Goal: Task Accomplishment & Management: Manage account settings

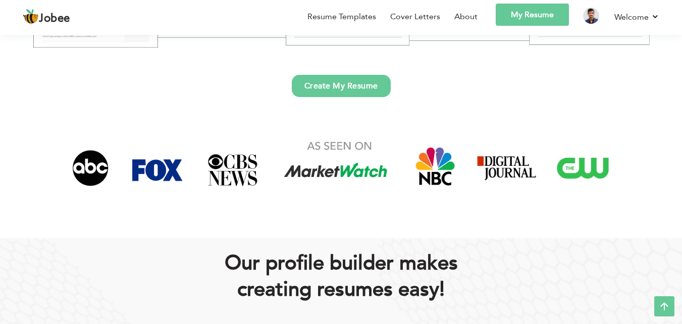
scroll to position [202, 0]
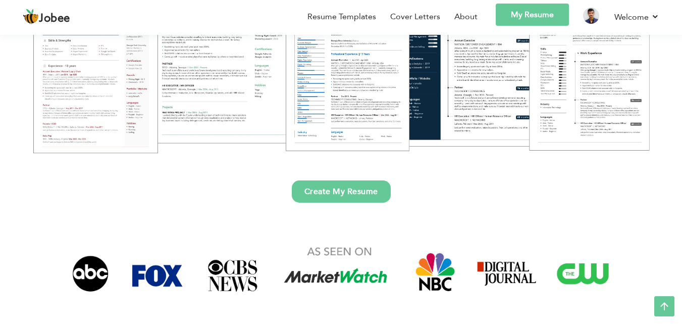
click at [511, 12] on link "My Resume" at bounding box center [532, 15] width 73 height 22
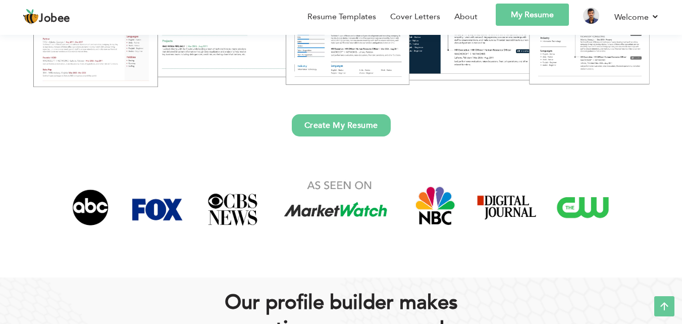
scroll to position [252, 0]
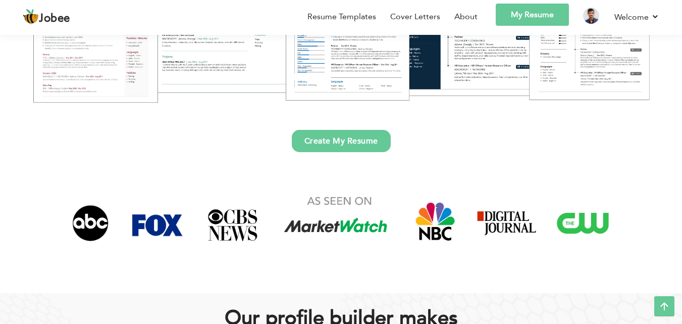
click at [511, 15] on link "My Resume" at bounding box center [532, 15] width 73 height 22
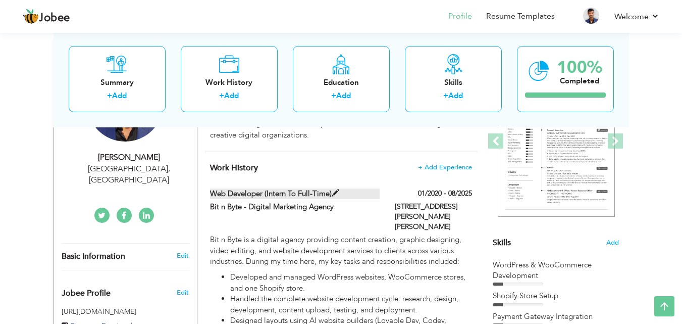
click at [323, 189] on label "Web Developer (Intern to Full-Time)" at bounding box center [295, 193] width 170 height 11
type input "Web Developer (Intern to Full-Time)"
type input "Bit n Byte - Digital Marketing Agency"
type input "01/2020"
type input "08/2025"
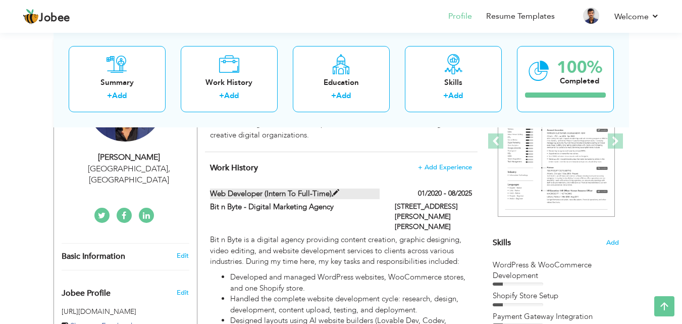
type input "[GEOGRAPHIC_DATA]"
type input "[STREET_ADDRESS][PERSON_NAME][PERSON_NAME]"
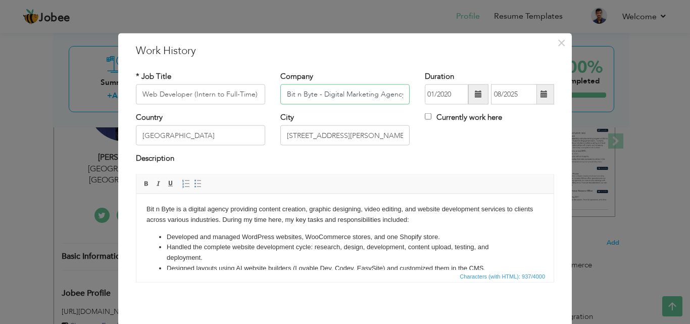
drag, startPoint x: 341, startPoint y: 96, endPoint x: 375, endPoint y: 97, distance: 33.8
click at [375, 97] on input "Bit n Byte - Digital Marketing Agency" at bounding box center [344, 94] width 129 height 20
click at [349, 95] on input "Bit n Byte - IT Solutions & IT Consulting" at bounding box center [344, 94] width 129 height 20
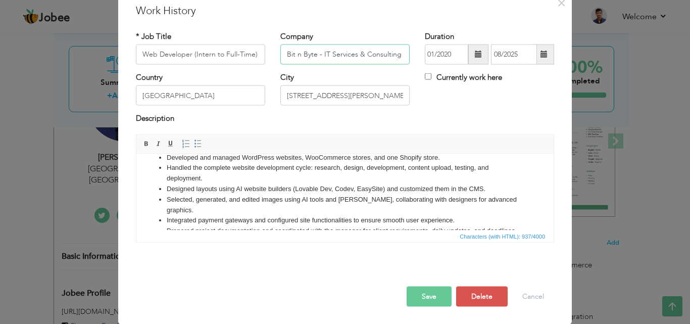
scroll to position [56, 0]
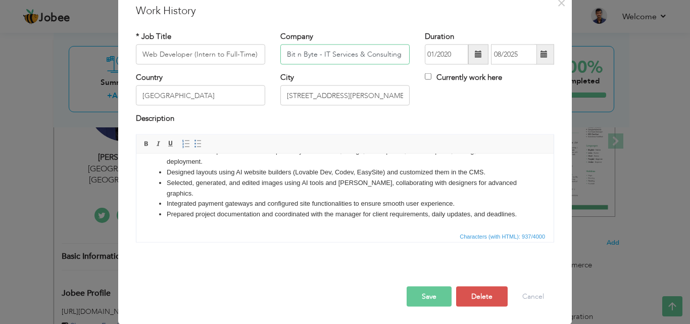
type input "Bit n Byte - IT Services & Consulting"
click at [423, 295] on button "Save" at bounding box center [428, 296] width 45 height 20
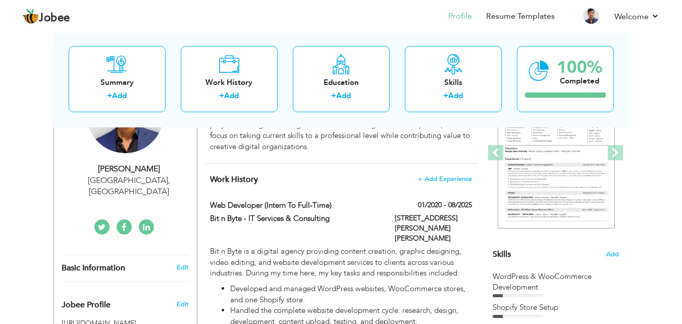
scroll to position [151, 0]
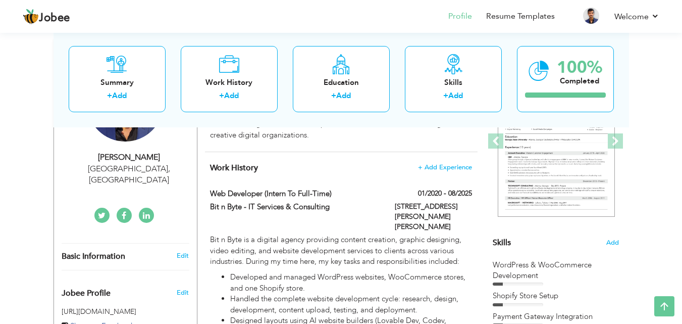
click at [150, 207] on link at bounding box center [146, 214] width 15 height 15
click at [139, 207] on link at bounding box center [146, 214] width 15 height 15
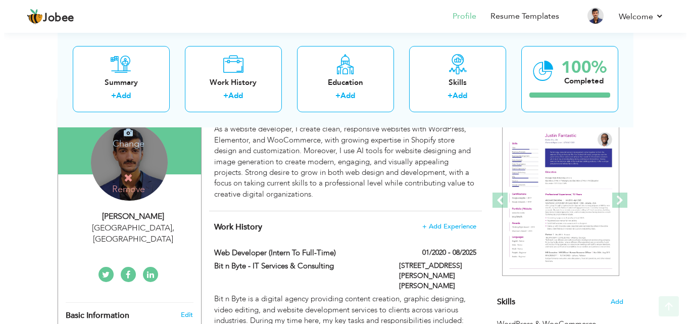
scroll to position [101, 0]
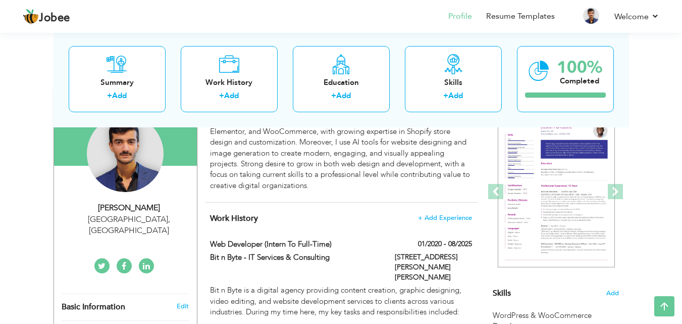
click at [143, 219] on div "[GEOGRAPHIC_DATA] , [GEOGRAPHIC_DATA]" at bounding box center [129, 225] width 135 height 23
type input "[PERSON_NAME]"
type input "0330-3050888"
select select "number:166"
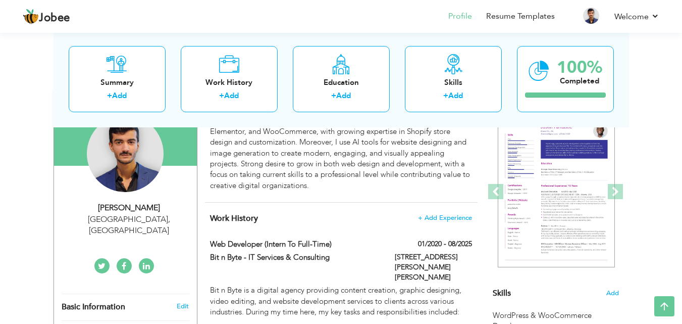
type input "[GEOGRAPHIC_DATA]"
select select "number:2"
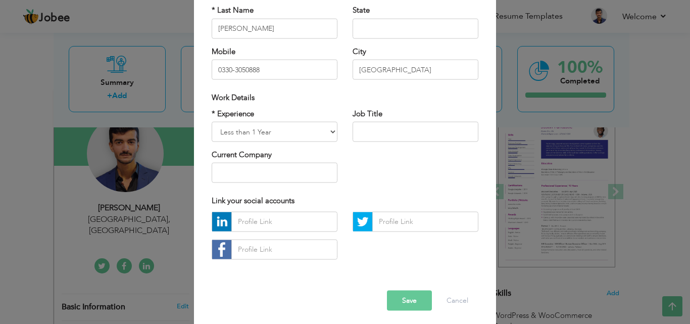
scroll to position [132, 0]
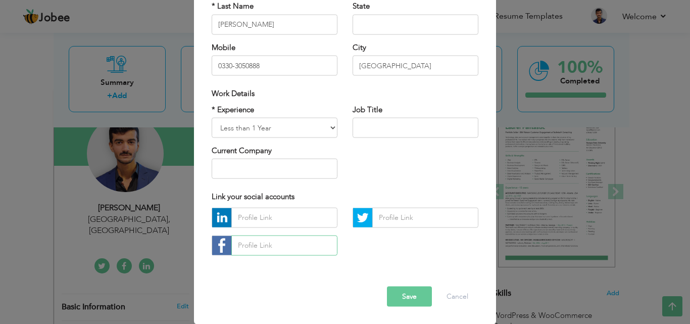
click at [288, 240] on input "text" at bounding box center [284, 245] width 106 height 20
click at [393, 217] on input "text" at bounding box center [425, 217] width 106 height 20
click at [280, 218] on input "text" at bounding box center [284, 217] width 106 height 20
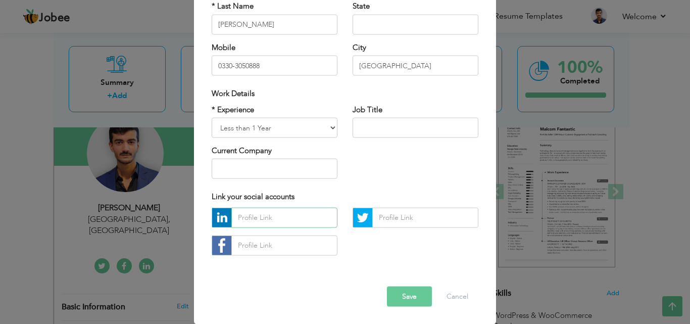
paste input "http://linkedin.com/in/muhammad-arham-ashfaque-97b352303"
click at [295, 216] on input "http://linkedin.com/in/muhammad-arham-ashfaque-97b352303" at bounding box center [284, 217] width 106 height 20
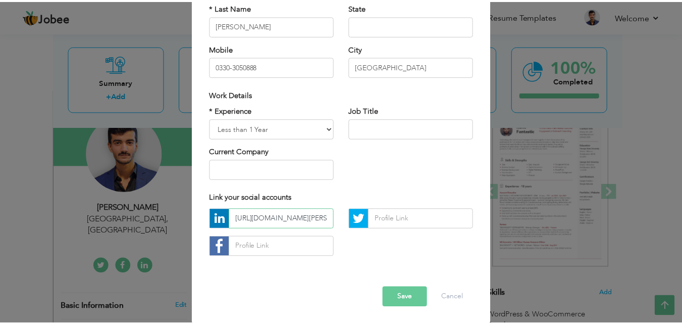
scroll to position [132, 0]
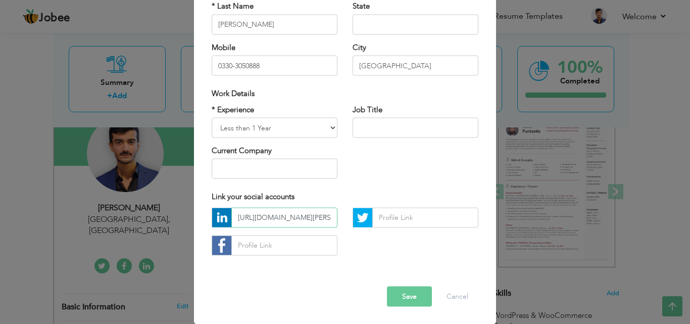
type input "http://linkedin.com/in/muhammad-arham-ashfaque-97b352303"
click at [399, 291] on button "Save" at bounding box center [409, 296] width 45 height 20
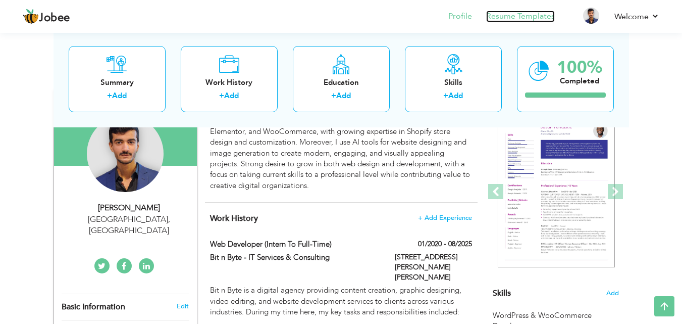
click at [520, 20] on link "Resume Templates" at bounding box center [520, 17] width 69 height 12
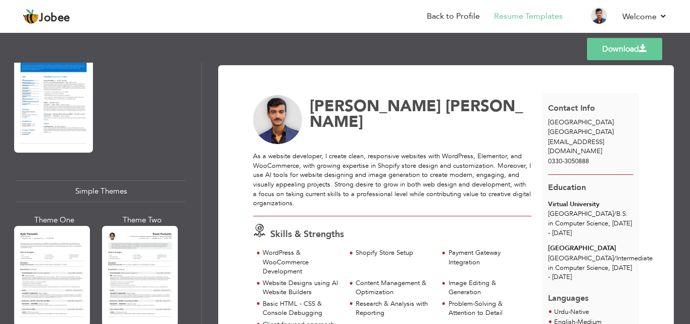
scroll to position [1666, 0]
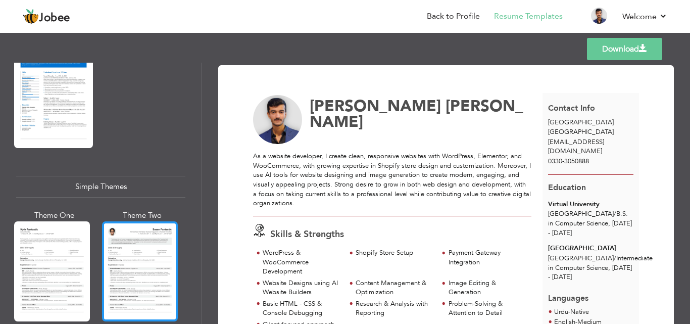
click at [134, 246] on div at bounding box center [140, 271] width 76 height 100
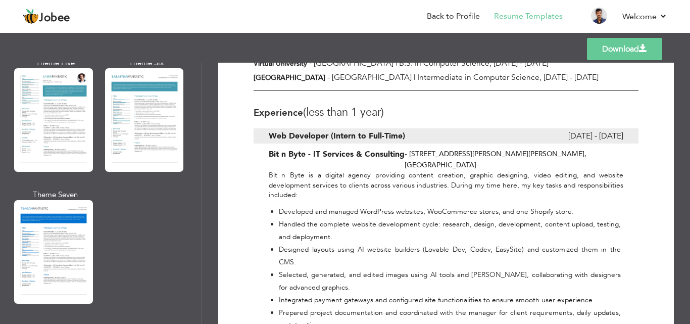
scroll to position [1464, 0]
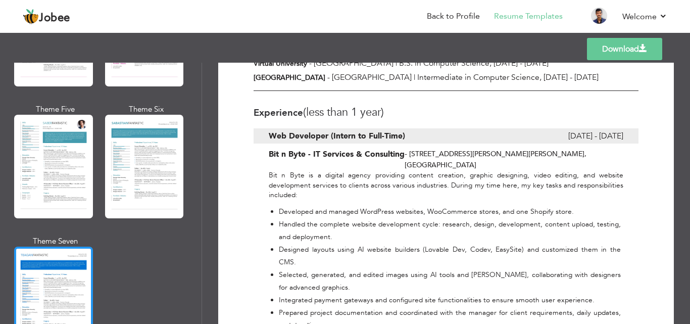
click at [70, 246] on div at bounding box center [53, 297] width 79 height 103
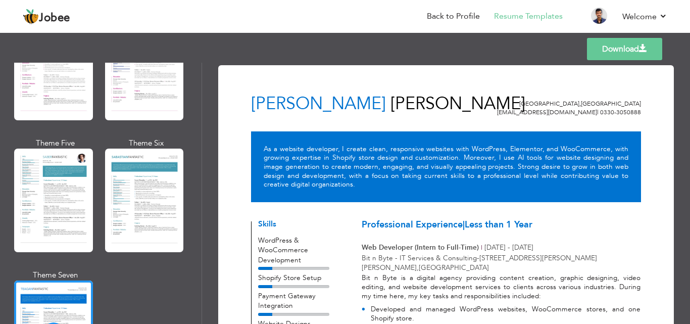
scroll to position [1414, 0]
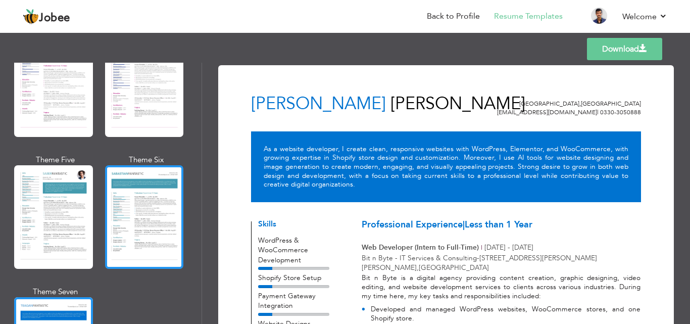
click at [131, 208] on div at bounding box center [144, 216] width 79 height 103
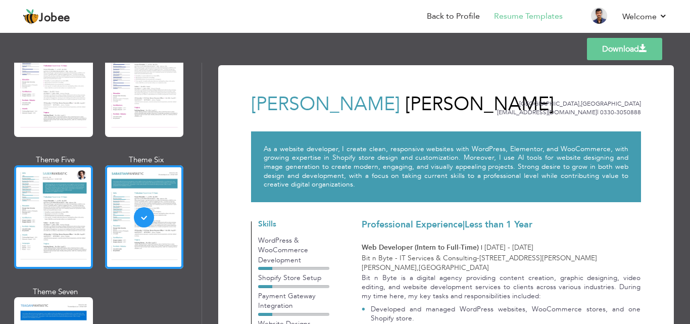
click at [76, 207] on div at bounding box center [53, 216] width 79 height 103
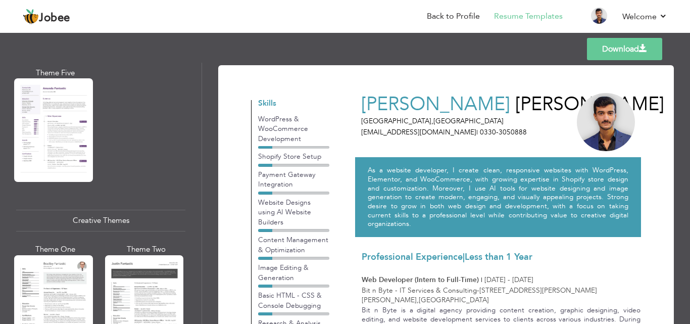
scroll to position [858, 0]
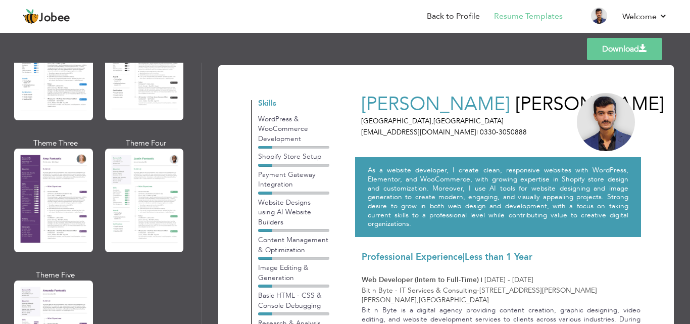
click at [40, 171] on div at bounding box center [53, 199] width 79 height 103
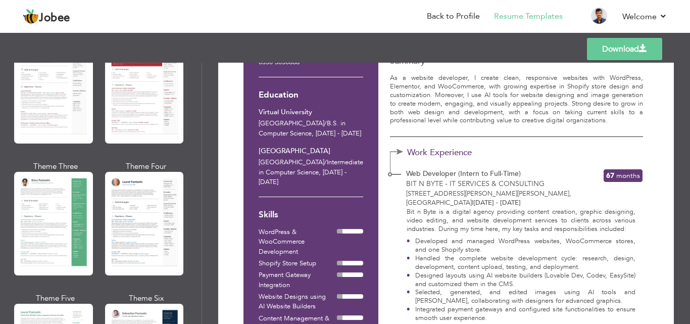
scroll to position [0, 0]
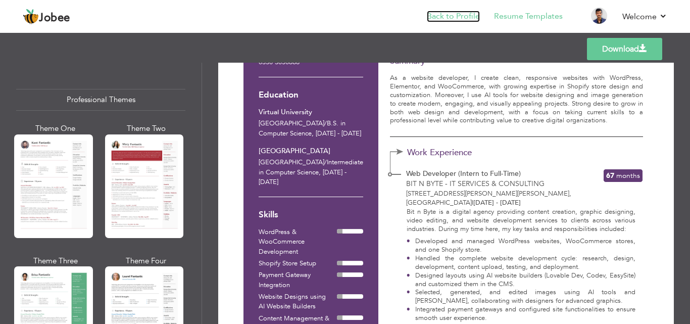
click at [458, 16] on link "Back to Profile" at bounding box center [453, 17] width 53 height 12
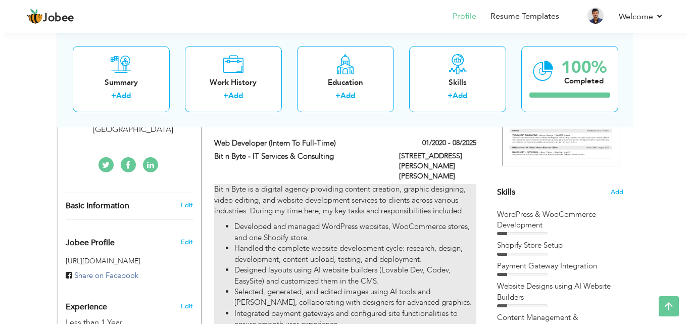
scroll to position [151, 0]
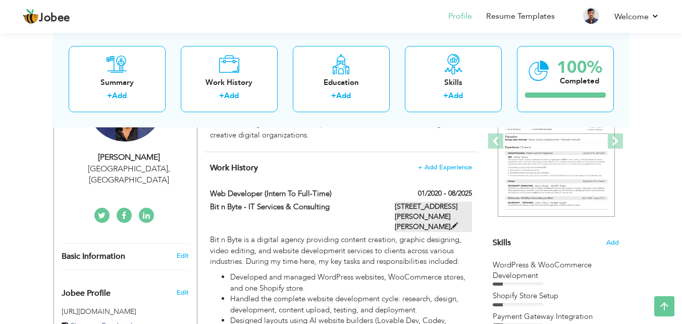
click at [442, 219] on label "Floor # 3, Sandhu Plaza, Allama Iqbal Town, Lahore, Pakistan" at bounding box center [433, 216] width 77 height 30
type input "Web Developer (Intern to Full-Time)"
type input "Bit n Byte - IT Services & Consulting"
type input "01/2020"
type input "08/2025"
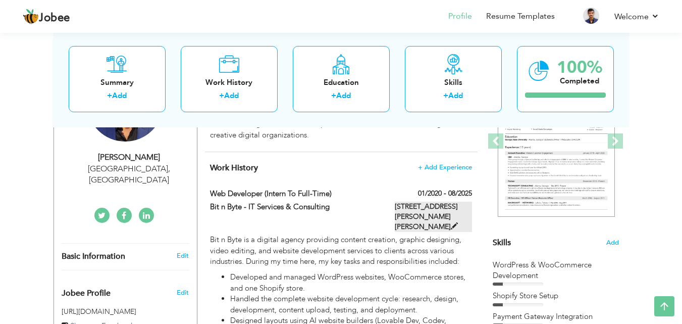
type input "[GEOGRAPHIC_DATA]"
type input "[STREET_ADDRESS][PERSON_NAME][PERSON_NAME]"
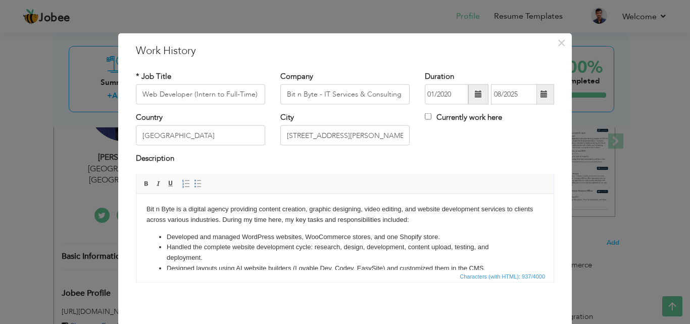
click at [475, 95] on span at bounding box center [478, 93] width 7 height 7
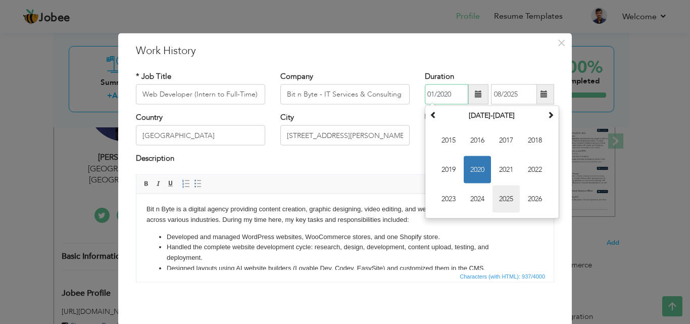
click at [501, 194] on span "2025" at bounding box center [505, 198] width 27 height 27
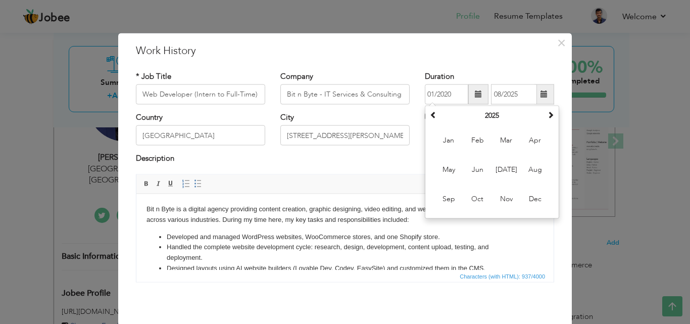
click at [486, 75] on div "Duration 01/2020 January 2025 Su Mo Tu We Th Fr Sa 29 30 31 1 2 3 4 5 6 7 8 9 1…" at bounding box center [489, 87] width 129 height 33
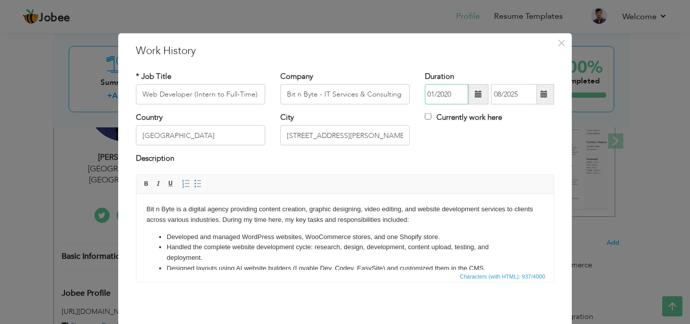
click at [447, 95] on input "01/2020" at bounding box center [446, 94] width 43 height 20
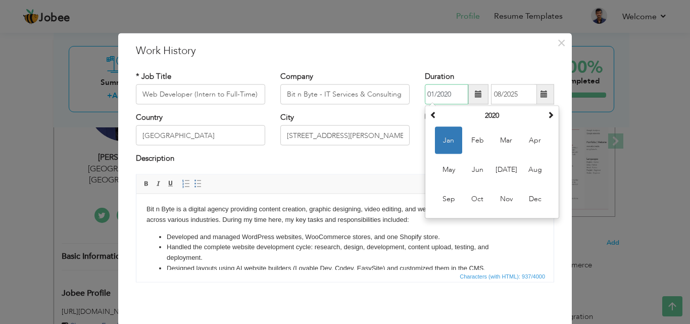
click at [451, 137] on span "Jan" at bounding box center [448, 140] width 27 height 27
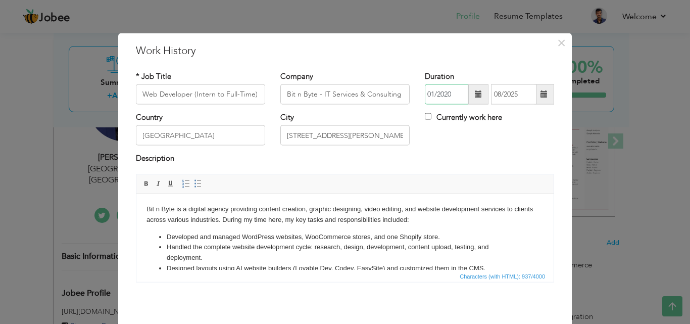
click at [448, 95] on input "01/2020" at bounding box center [446, 94] width 43 height 20
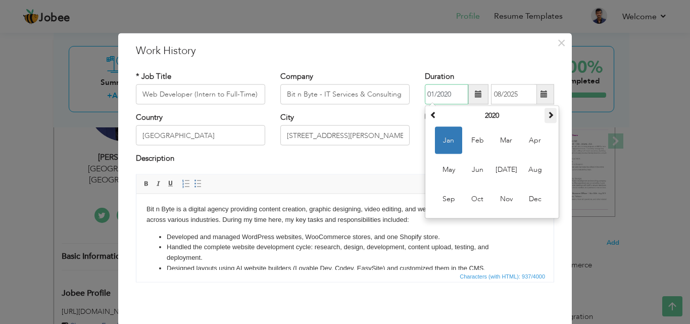
click at [547, 118] on span at bounding box center [550, 114] width 7 height 7
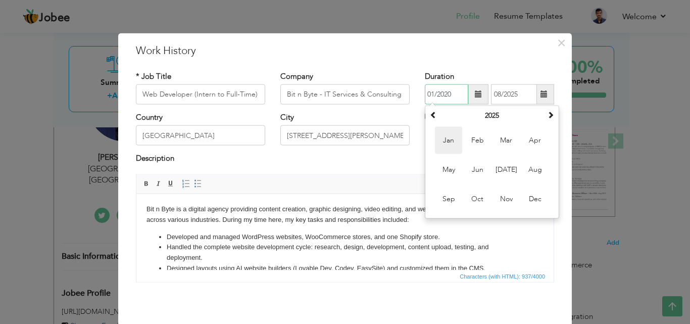
click at [455, 140] on span "Jan" at bounding box center [448, 140] width 27 height 27
type input "01/2025"
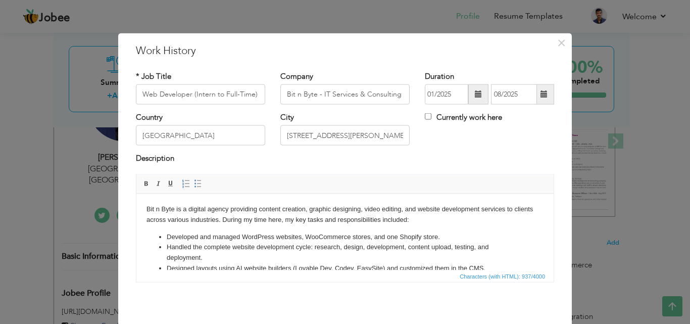
click at [483, 67] on div "* Job Title Web Developer (Intern to Full-Time) Company Bit n Byte - IT Service…" at bounding box center [344, 180] width 433 height 234
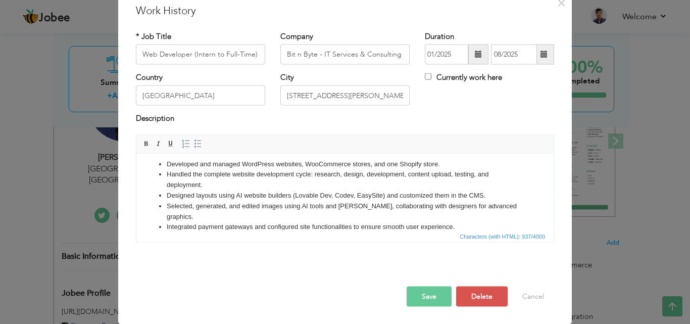
scroll to position [50, 0]
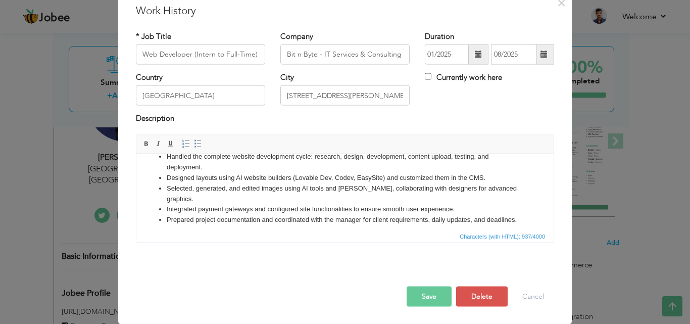
click at [420, 294] on button "Save" at bounding box center [428, 296] width 45 height 20
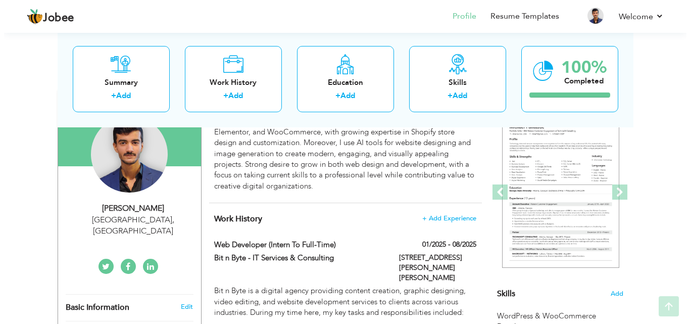
scroll to position [101, 0]
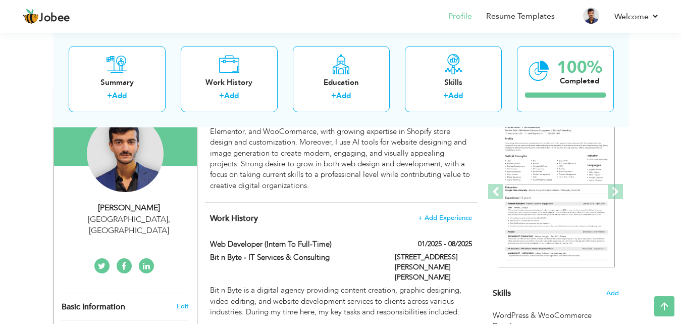
click at [161, 258] on ul at bounding box center [123, 265] width 145 height 15
click at [153, 258] on link at bounding box center [146, 265] width 15 height 15
click at [162, 243] on div "Change Remove Muhammad Arham Ashfaque Lahore , Pakistan ×" at bounding box center [126, 184] width 128 height 188
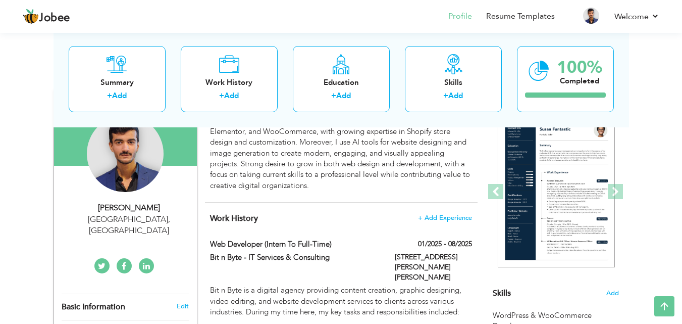
click at [161, 206] on div "[PERSON_NAME]" at bounding box center [129, 208] width 135 height 12
type input "[PERSON_NAME]"
type input "0330-3050888"
select select "number:166"
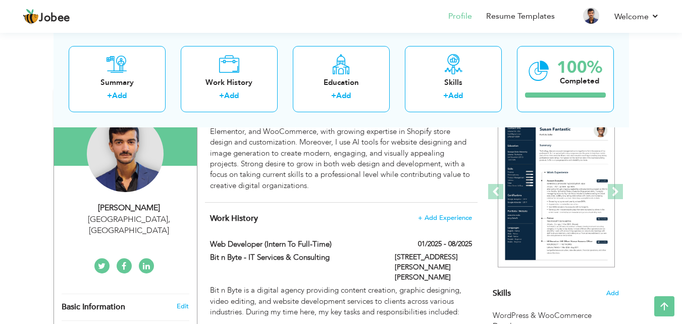
type input "[GEOGRAPHIC_DATA]"
select select "number:2"
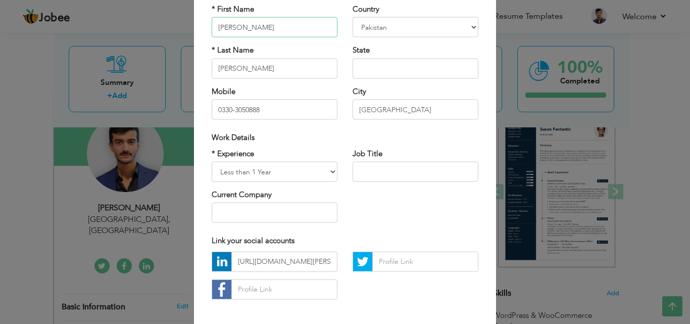
scroll to position [132, 0]
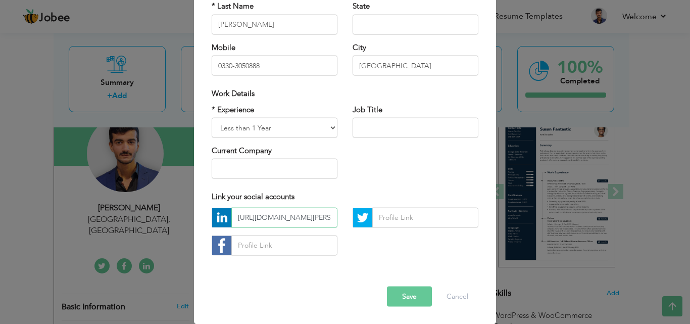
click at [275, 212] on input "http://linkedin.com/in/muhammad-arham-ashfaque-97b352303" at bounding box center [284, 217] width 106 height 20
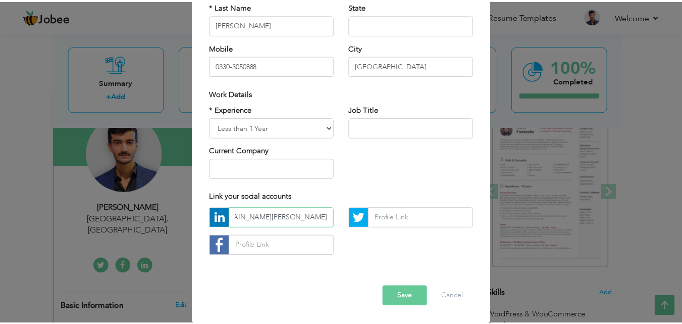
scroll to position [0, 0]
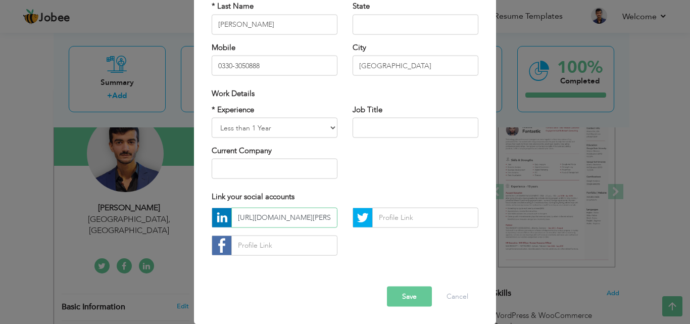
click at [255, 218] on input "http://linkedin.com/in/muhammad-arham-ashfaque-97b352303" at bounding box center [284, 217] width 106 height 20
type input "linkedin.com/in/muhammad-arham-ashfaque-97b352303"
click at [400, 302] on button "Save" at bounding box center [409, 296] width 45 height 20
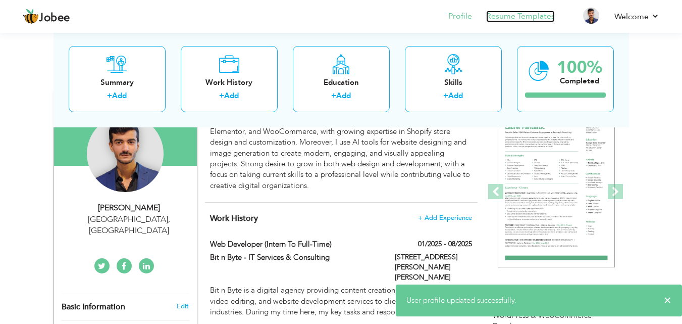
click at [504, 13] on link "Resume Templates" at bounding box center [520, 17] width 69 height 12
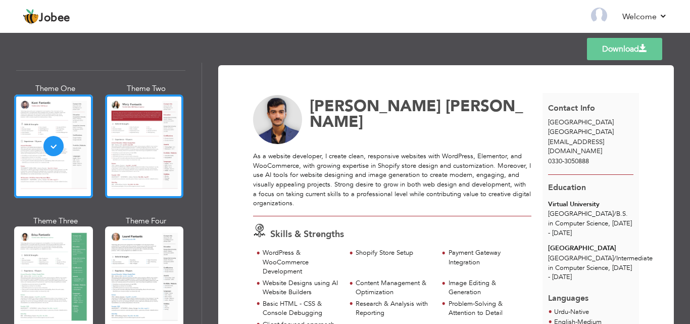
scroll to position [101, 0]
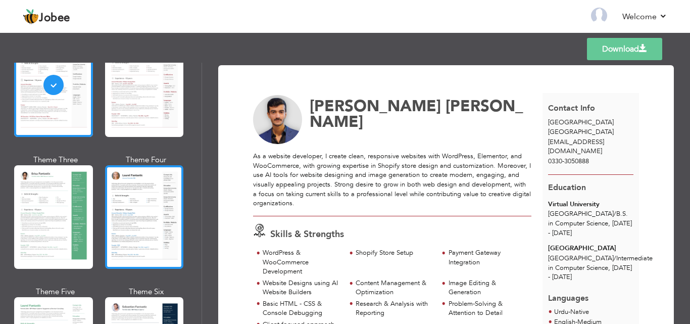
click at [149, 216] on div at bounding box center [144, 216] width 79 height 103
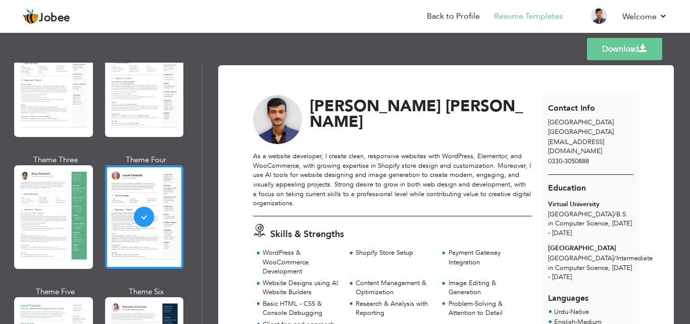
scroll to position [0, 0]
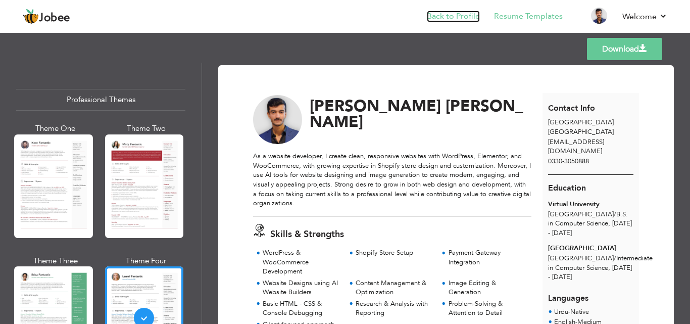
click at [455, 19] on link "Back to Profile" at bounding box center [453, 17] width 53 height 12
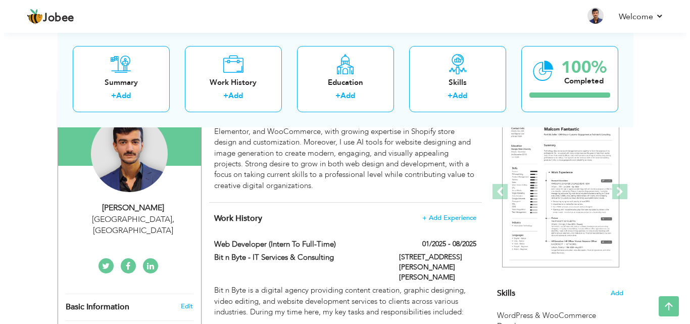
scroll to position [151, 0]
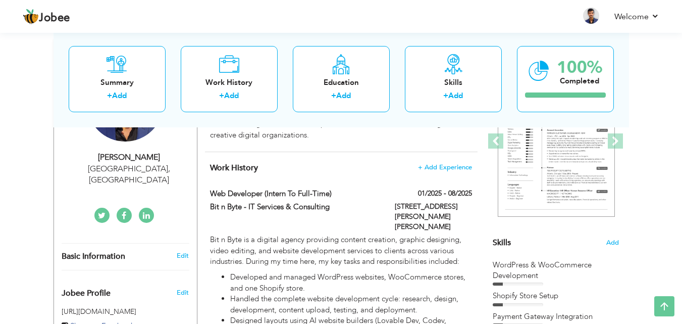
click at [173, 165] on div "Lahore , Pakistan" at bounding box center [129, 174] width 135 height 23
type input "[PERSON_NAME]"
type input "0330-3050888"
select select "number:166"
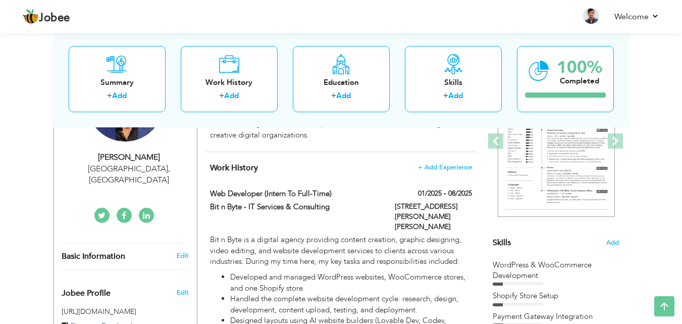
type input "[GEOGRAPHIC_DATA]"
select select "number:2"
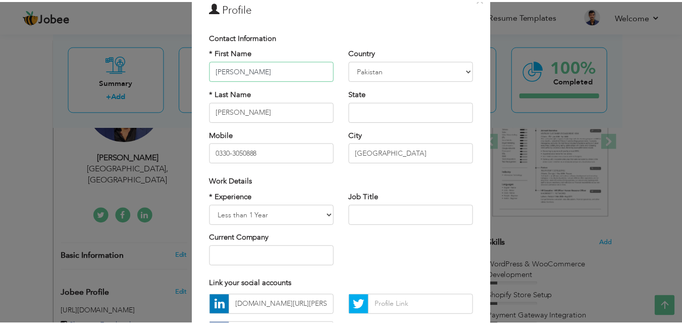
scroll to position [132, 0]
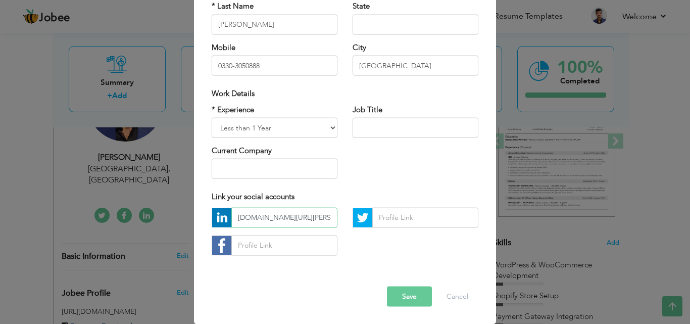
click at [233, 216] on input "linkedin.com/in/muhammad-arham-ashfaque-97b352303" at bounding box center [284, 217] width 106 height 20
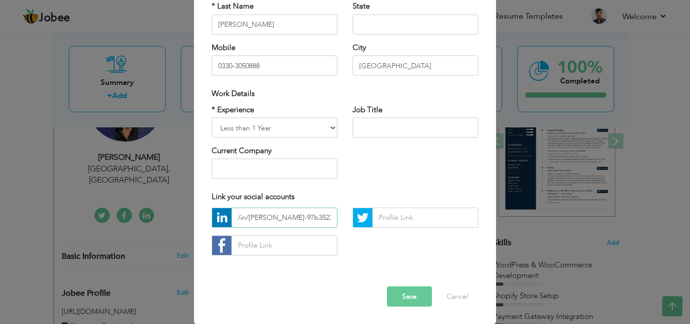
type input "/in/[PERSON_NAME]-97b352303"
click at [403, 297] on button "Save" at bounding box center [409, 296] width 45 height 20
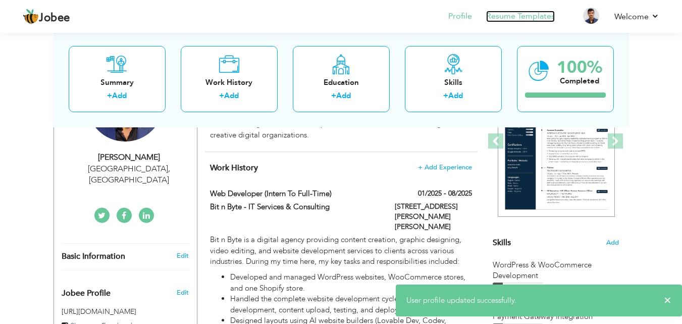
click at [529, 20] on link "Resume Templates" at bounding box center [520, 17] width 69 height 12
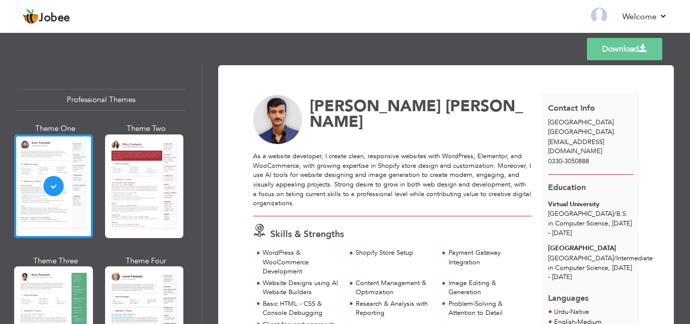
click at [138, 188] on div at bounding box center [144, 185] width 79 height 103
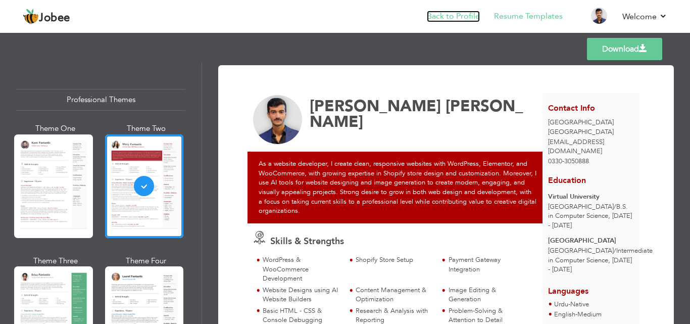
click at [461, 13] on link "Back to Profile" at bounding box center [453, 17] width 53 height 12
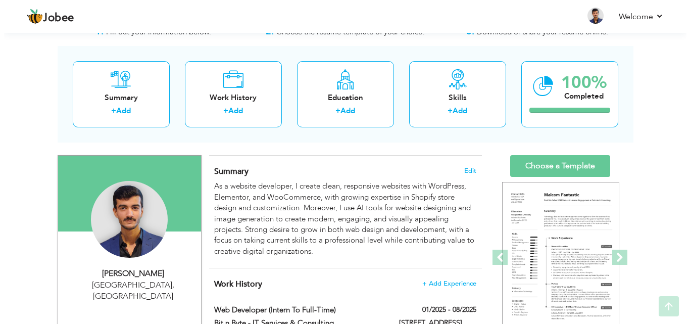
scroll to position [101, 0]
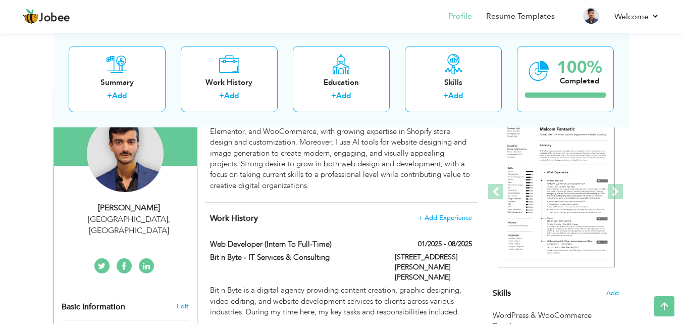
click at [157, 221] on div "[GEOGRAPHIC_DATA] , [GEOGRAPHIC_DATA]" at bounding box center [129, 225] width 135 height 23
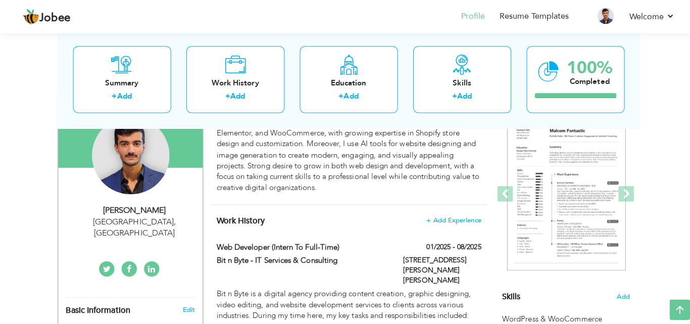
type input "[PERSON_NAME]"
type input "0330-3050888"
select select "number:166"
type input "[GEOGRAPHIC_DATA]"
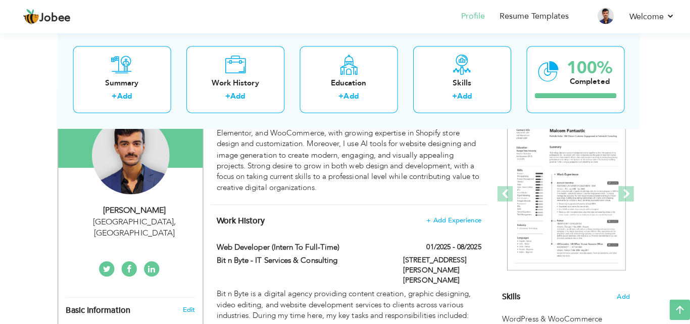
select select "number:2"
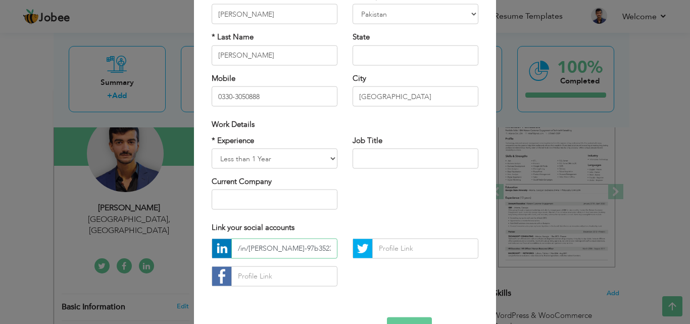
click at [242, 249] on input "/in/[PERSON_NAME]-97b352303" at bounding box center [284, 248] width 106 height 20
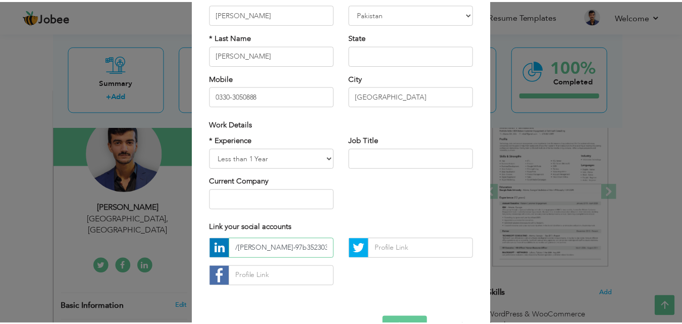
scroll to position [132, 0]
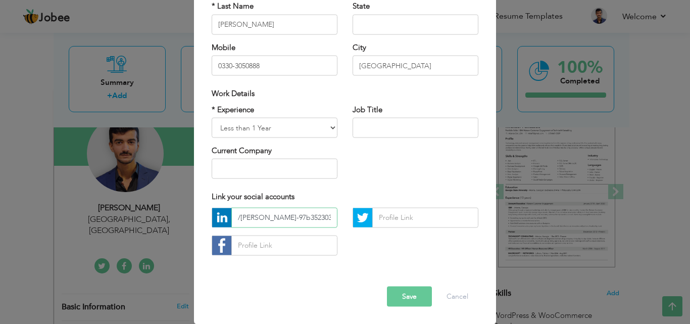
type input "/[PERSON_NAME]-97b352303"
click at [407, 285] on div "Error" at bounding box center [345, 278] width 282 height 16
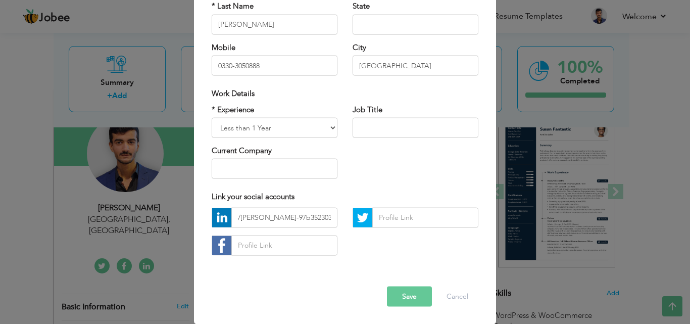
click at [410, 294] on button "Save" at bounding box center [409, 296] width 45 height 20
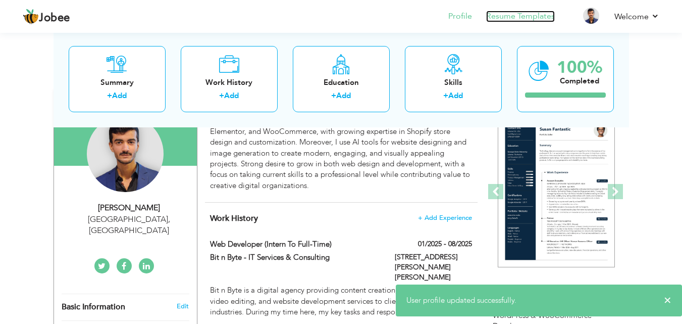
click at [509, 19] on link "Resume Templates" at bounding box center [520, 17] width 69 height 12
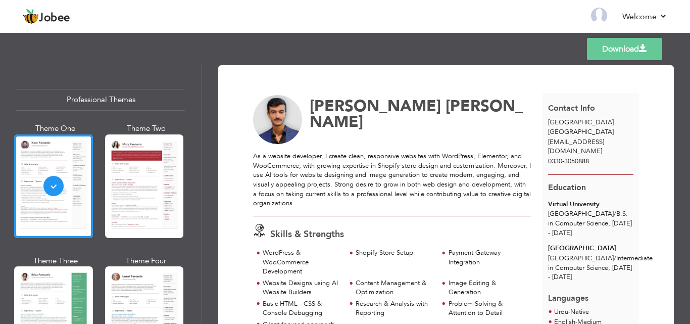
click at [149, 203] on div at bounding box center [144, 185] width 79 height 103
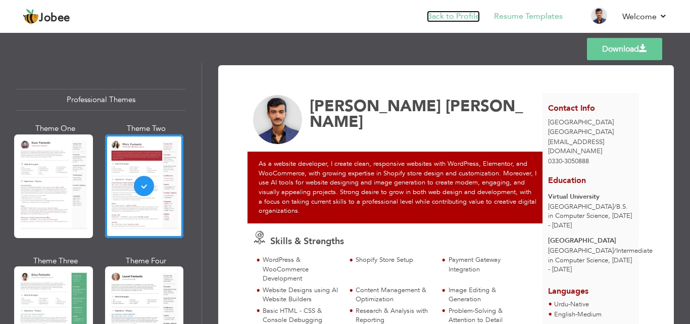
click at [458, 16] on link "Back to Profile" at bounding box center [453, 17] width 53 height 12
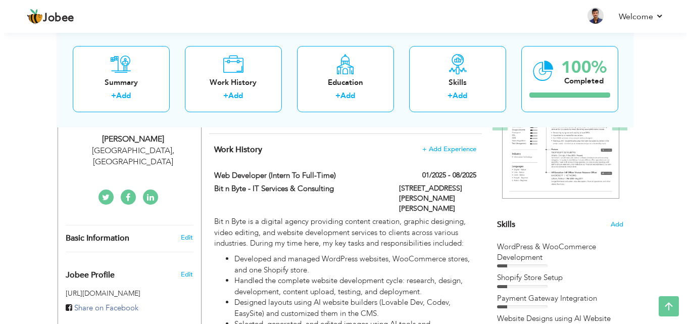
scroll to position [151, 0]
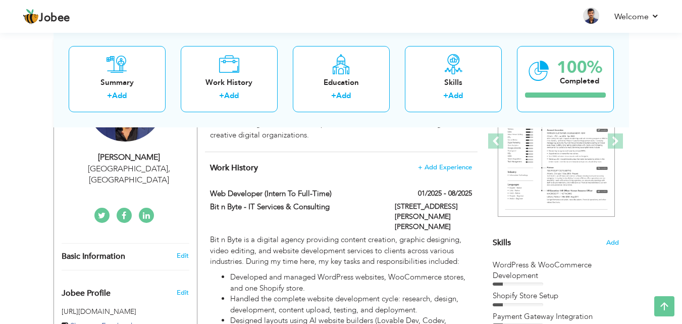
click at [159, 165] on div "Lahore , Pakistan" at bounding box center [129, 174] width 135 height 23
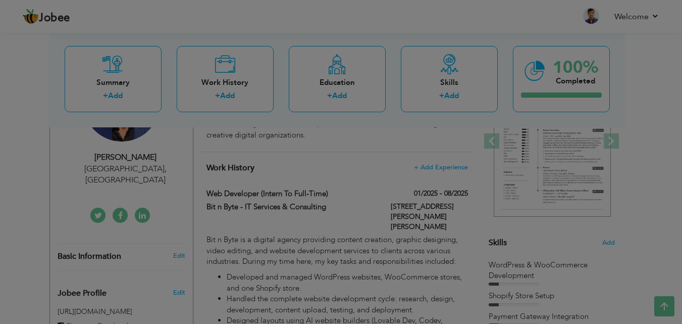
type input "[PERSON_NAME]"
type input "0330-3050888"
select select "number:166"
type input "[GEOGRAPHIC_DATA]"
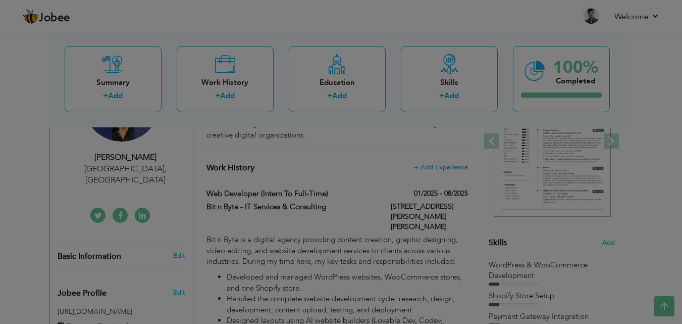
select select "number:2"
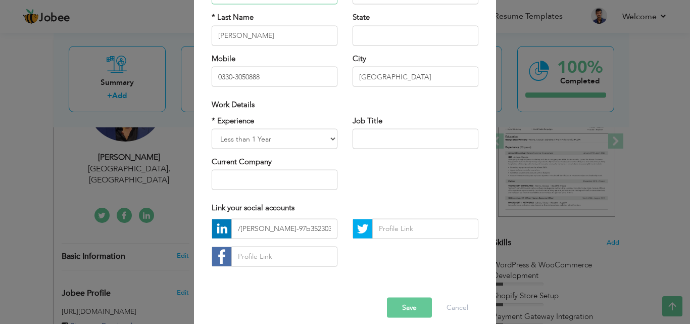
scroll to position [132, 0]
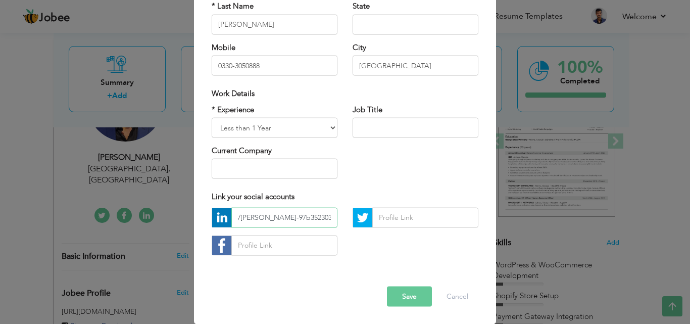
click at [280, 214] on input "/muhammad-arham-ashfaque-97b352303" at bounding box center [284, 217] width 106 height 20
paste input "https://www.linkedin.com/in/muhammad-arham-ashfaque-97b352303/"
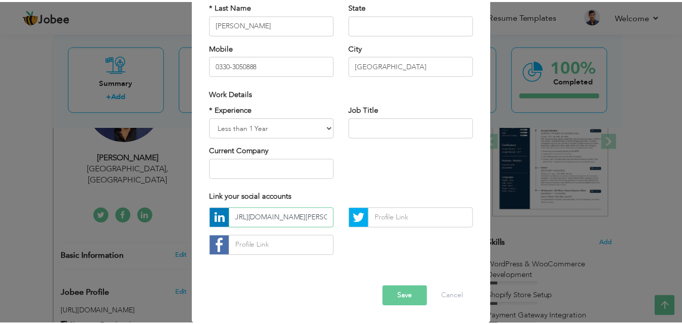
scroll to position [0, 0]
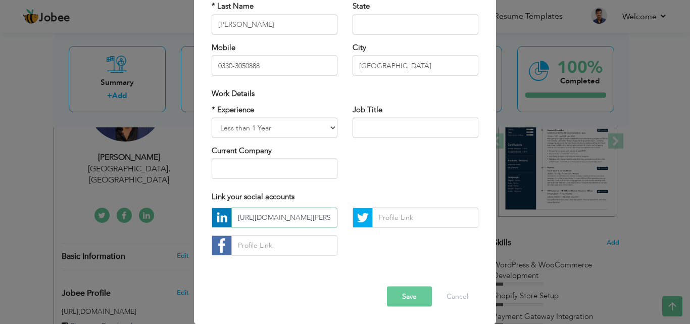
type input "[URL][DOMAIN_NAME][PERSON_NAME]"
click at [400, 293] on button "Save" at bounding box center [409, 296] width 45 height 20
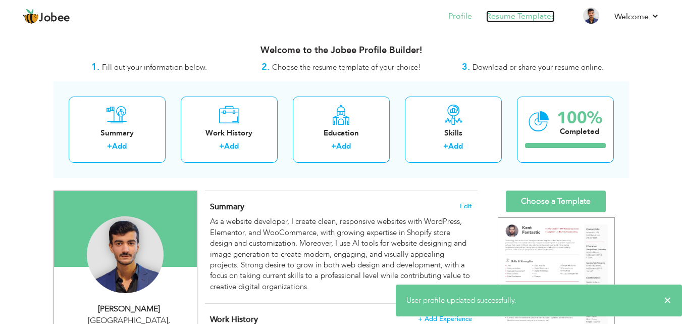
click at [527, 19] on link "Resume Templates" at bounding box center [520, 17] width 69 height 12
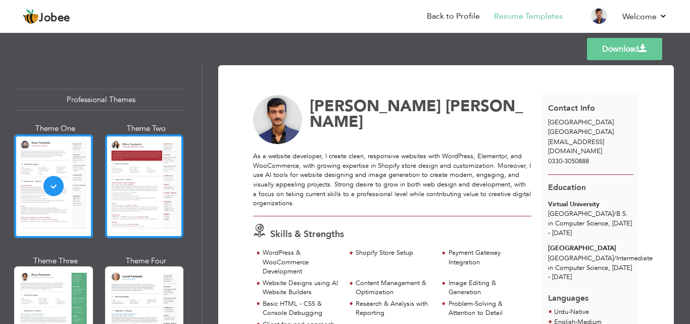
click at [154, 204] on div at bounding box center [144, 185] width 79 height 103
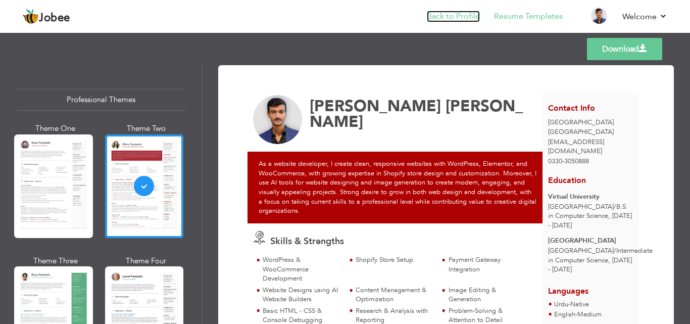
click at [454, 19] on link "Back to Profile" at bounding box center [453, 17] width 53 height 12
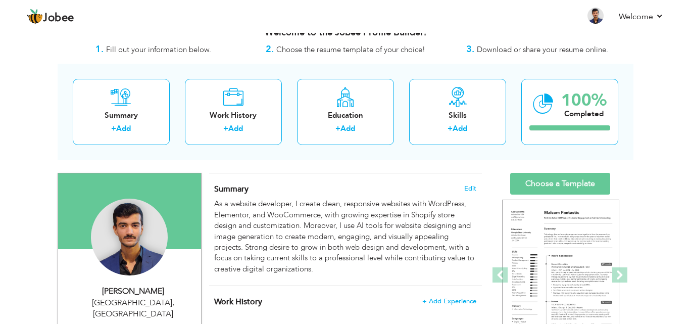
scroll to position [151, 0]
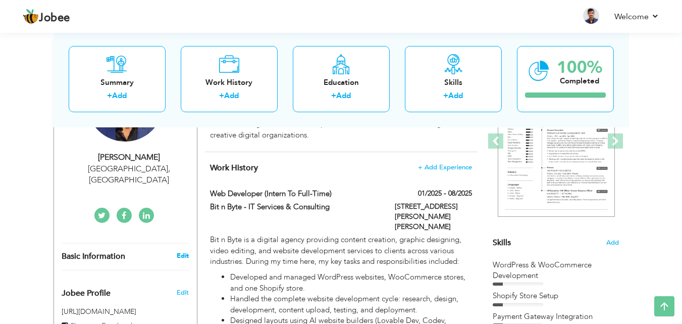
click at [179, 251] on link "Edit" at bounding box center [183, 255] width 12 height 9
type input "[PERSON_NAME]"
type input "0330-3050888"
select select "number:166"
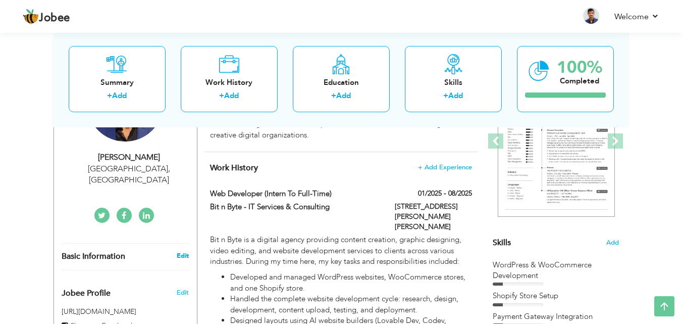
type input "[GEOGRAPHIC_DATA]"
select select "number:2"
type input "https://www.linkedin.com/in/muhammad-arham-ashfaque-97b352303/"
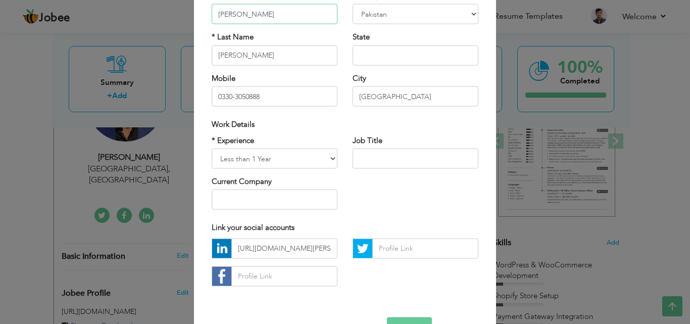
scroll to position [132, 0]
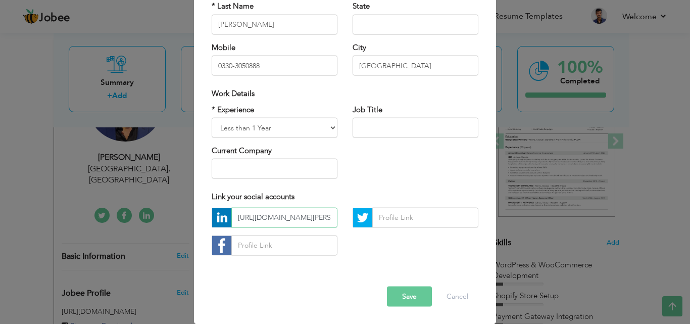
click at [287, 213] on input "[URL][DOMAIN_NAME][PERSON_NAME]" at bounding box center [284, 217] width 106 height 20
click at [402, 219] on input "text" at bounding box center [425, 217] width 106 height 20
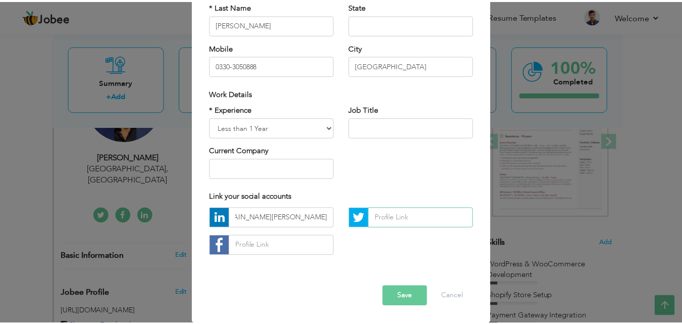
scroll to position [0, 0]
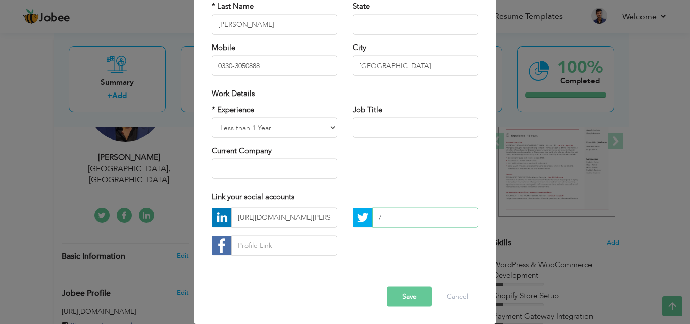
type input "/"
click at [414, 296] on button "Save" at bounding box center [409, 296] width 45 height 20
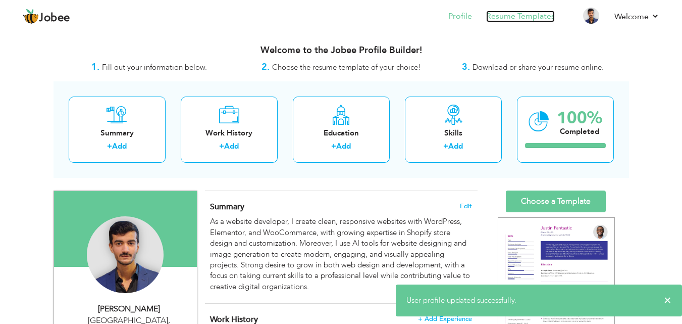
click at [505, 20] on link "Resume Templates" at bounding box center [520, 17] width 69 height 12
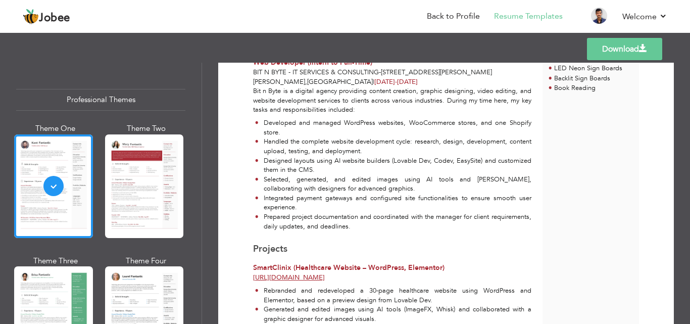
scroll to position [303, 0]
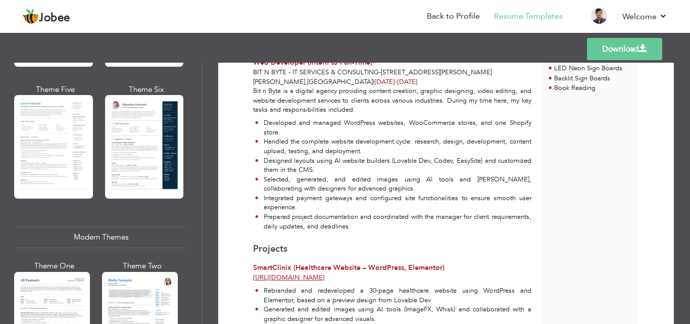
click at [136, 167] on div at bounding box center [144, 146] width 79 height 103
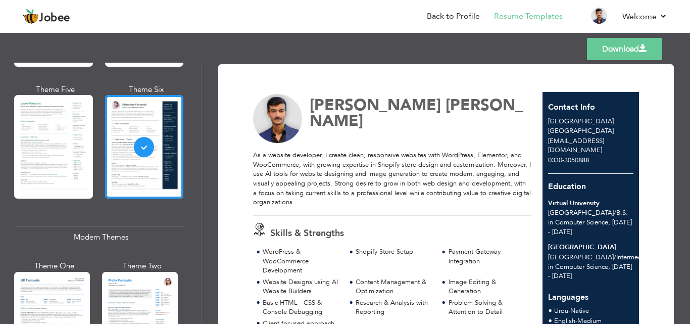
scroll to position [0, 0]
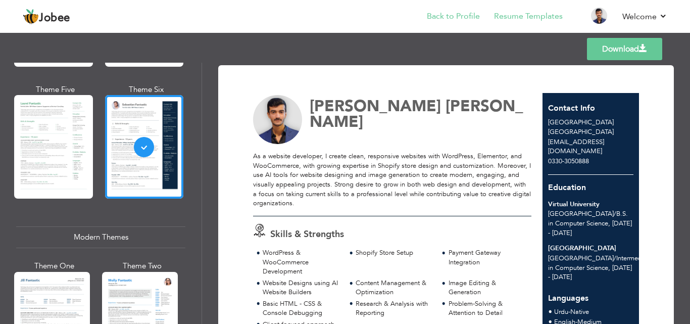
click at [443, 8] on li "Back to Profile" at bounding box center [445, 17] width 67 height 27
click at [443, 17] on link "Back to Profile" at bounding box center [453, 17] width 53 height 12
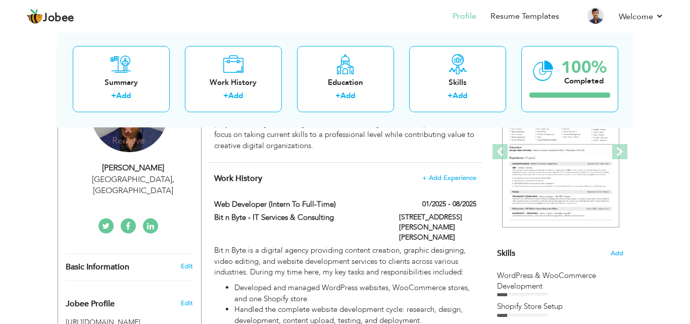
scroll to position [151, 0]
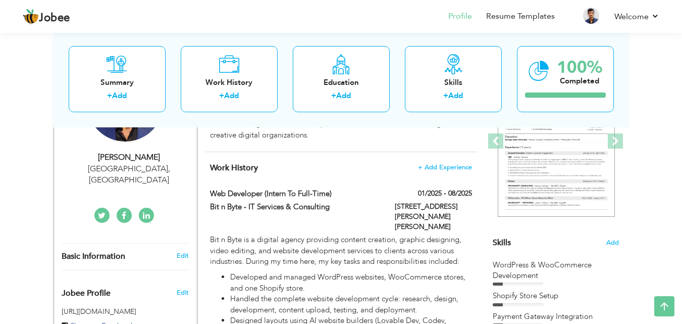
click at [146, 210] on link at bounding box center [146, 214] width 15 height 15
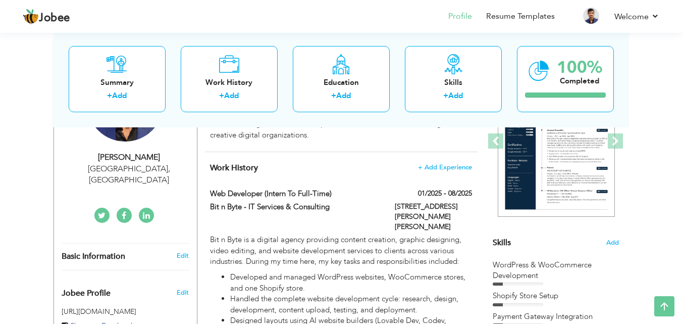
click at [170, 180] on div "[PERSON_NAME] [GEOGRAPHIC_DATA] , [GEOGRAPHIC_DATA]" at bounding box center [125, 173] width 143 height 45
type input "[PERSON_NAME]"
type input "0330-3050888"
select select "number:166"
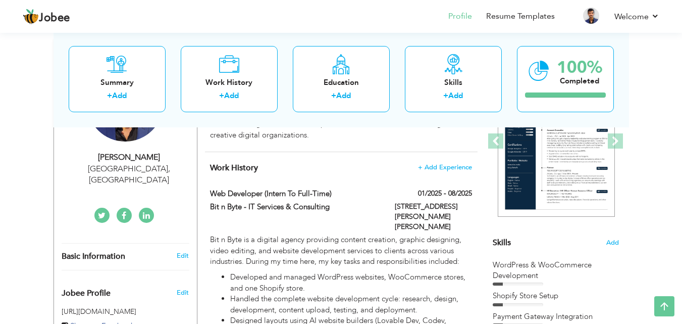
type input "[GEOGRAPHIC_DATA]"
select select "number:2"
type input "[URL][DOMAIN_NAME][PERSON_NAME]"
type input "/"
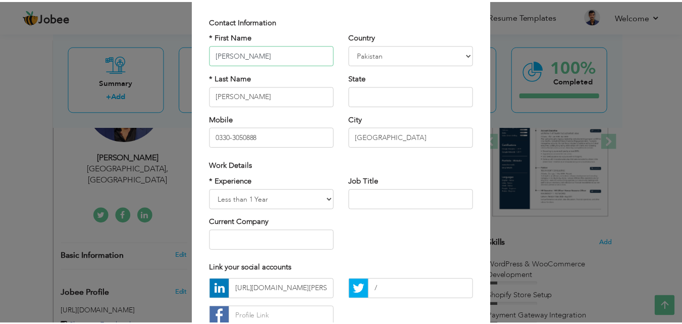
scroll to position [132, 0]
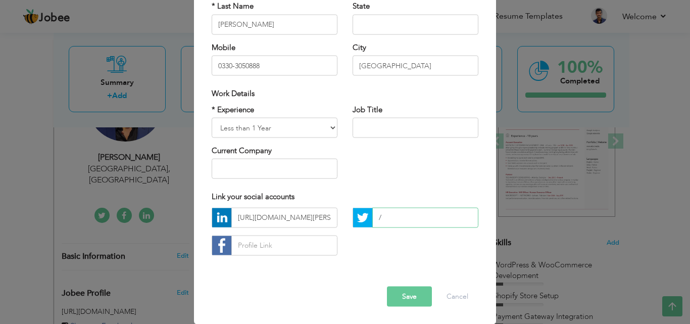
click at [387, 217] on input "/" at bounding box center [425, 217] width 106 height 20
click at [400, 296] on button "Save" at bounding box center [409, 296] width 45 height 20
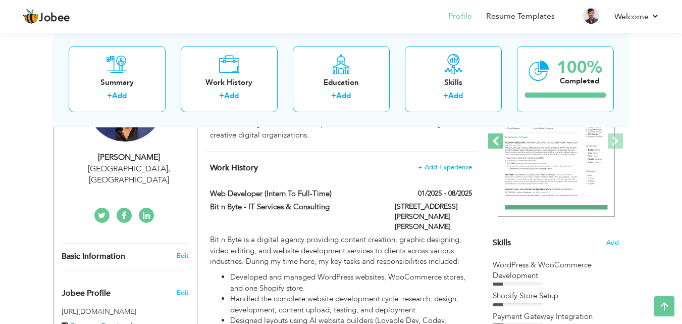
click at [495, 146] on span at bounding box center [495, 140] width 15 height 15
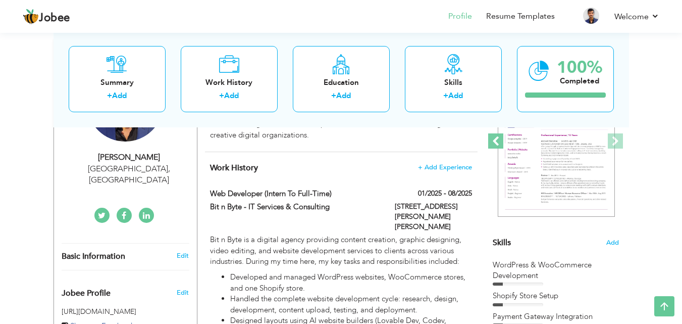
click at [495, 146] on span at bounding box center [495, 140] width 15 height 15
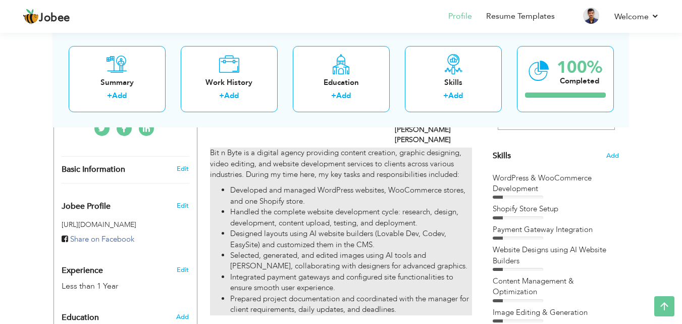
scroll to position [232, 0]
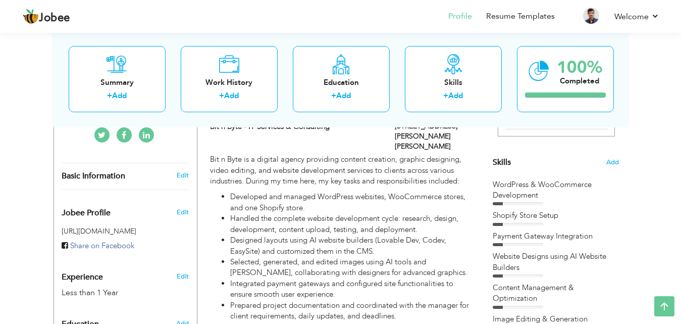
click at [182, 205] on div "Edit" at bounding box center [185, 209] width 24 height 24
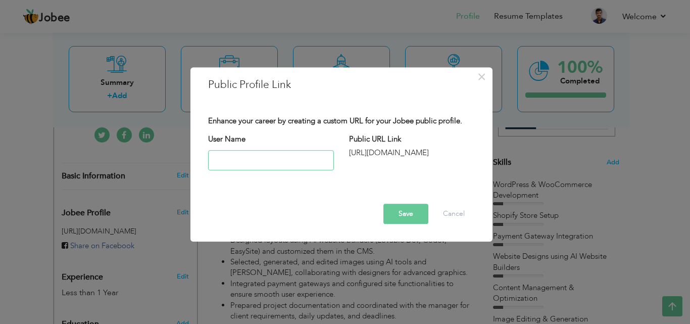
click at [266, 166] on input "text" at bounding box center [271, 160] width 126 height 20
click at [482, 81] on span "×" at bounding box center [481, 77] width 9 height 18
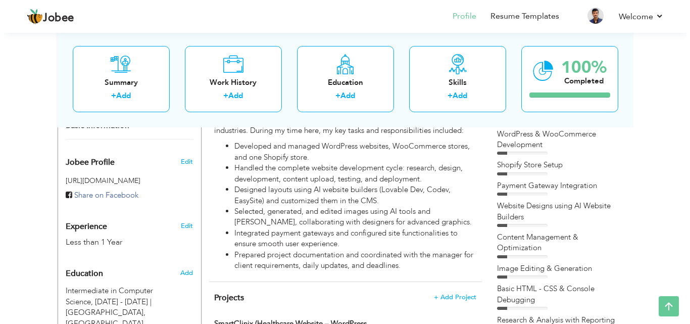
scroll to position [333, 0]
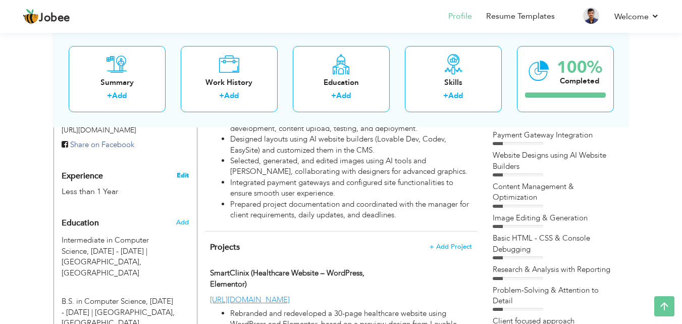
click at [182, 171] on link "Edit" at bounding box center [183, 175] width 12 height 9
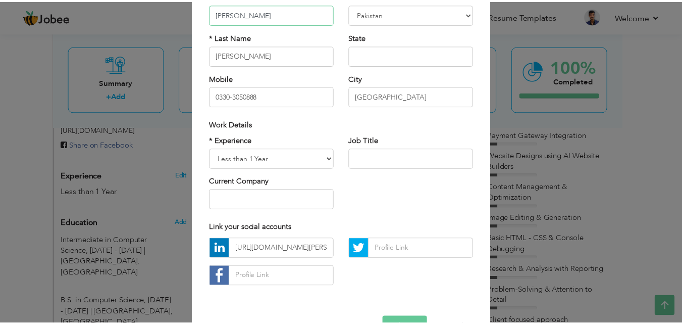
scroll to position [0, 0]
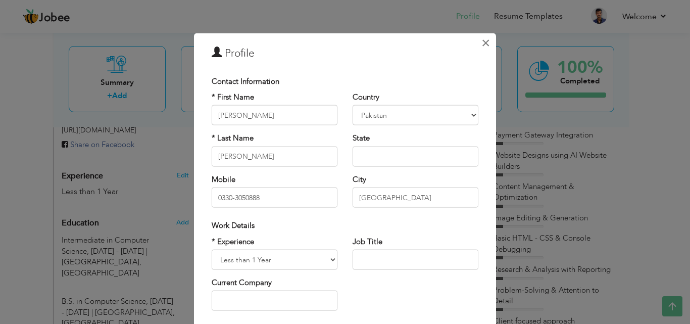
click at [482, 46] on span "×" at bounding box center [485, 42] width 9 height 18
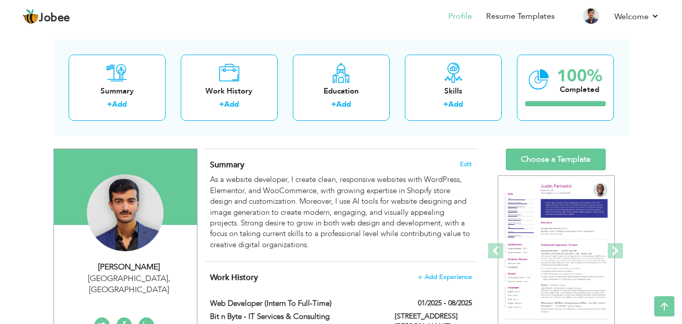
scroll to position [30, 0]
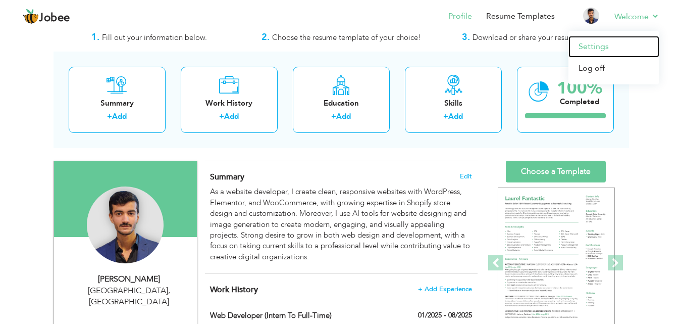
click at [595, 50] on link "Settings" at bounding box center [613, 47] width 91 height 22
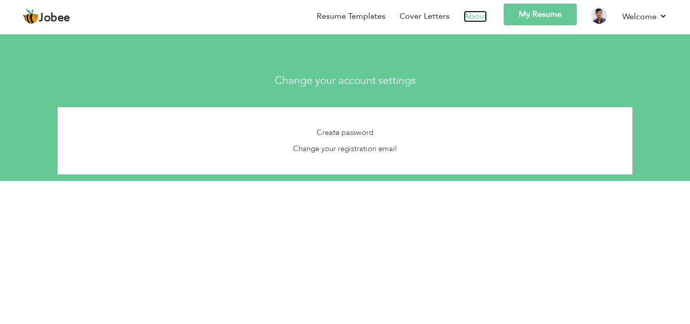
click at [473, 20] on link "About" at bounding box center [474, 17] width 23 height 12
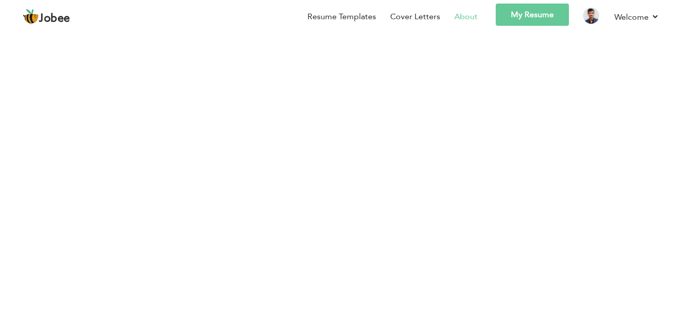
click at [552, 18] on link "My Resume" at bounding box center [532, 15] width 73 height 22
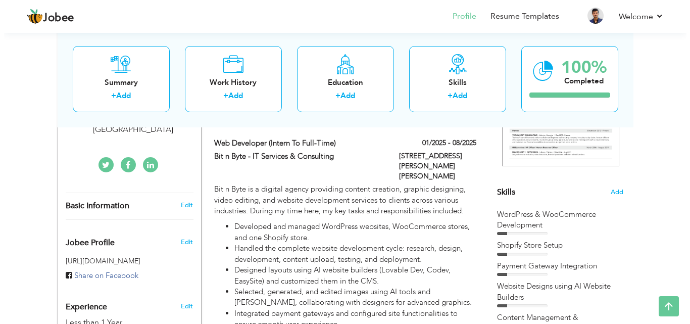
scroll to position [101, 0]
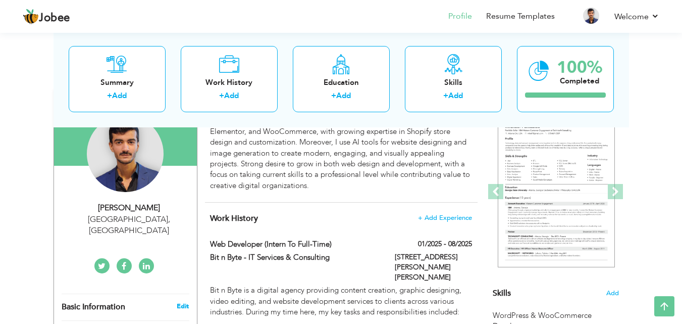
click at [181, 301] on link "Edit" at bounding box center [183, 305] width 12 height 9
type input "[PERSON_NAME]"
type input "0330-3050888"
select select "number:166"
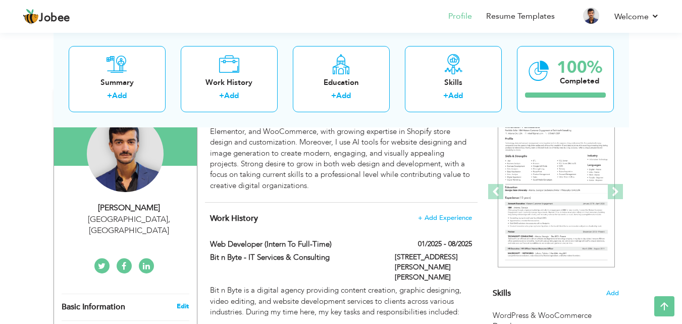
type input "[GEOGRAPHIC_DATA]"
select select "number:2"
type input "https://www.linkedin.com/in/muhammad-arham-ashfaque-97b352303/"
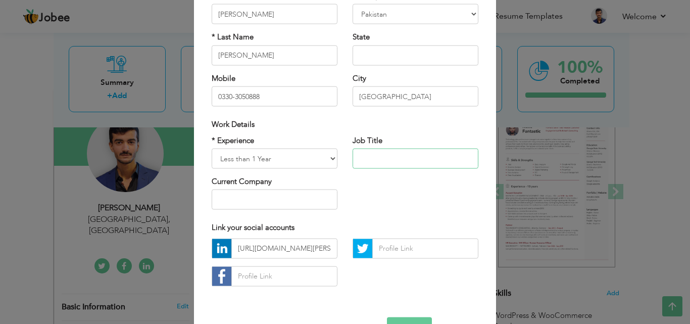
click at [367, 155] on input "text" at bounding box center [415, 158] width 126 height 20
paste input "https://www.linkedin.com/in/muhammad-arham-ashfaque-97b352303/"
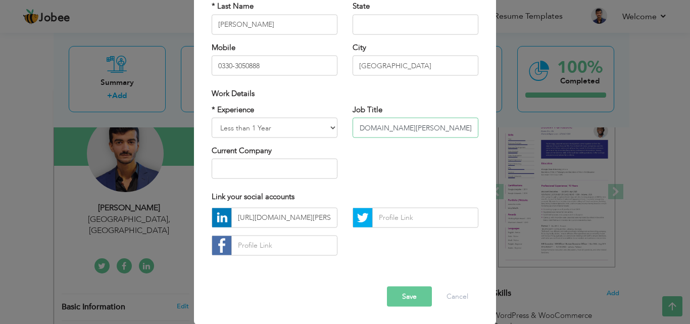
type input "https://www.linkedin.com/in/muhammad-arham-ashfaque-97b352303/"
click at [392, 295] on button "Save" at bounding box center [409, 296] width 45 height 20
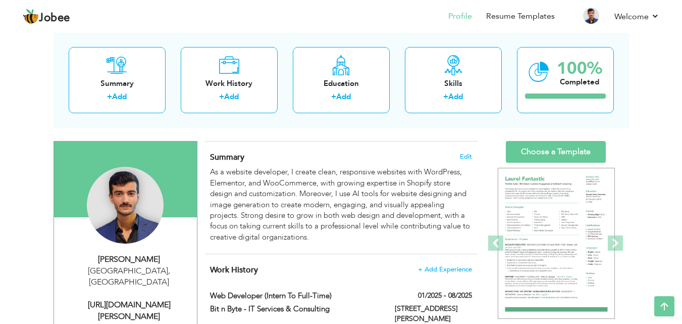
scroll to position [0, 0]
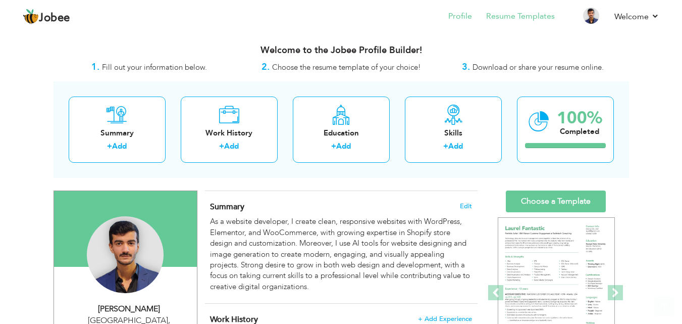
click at [508, 22] on li "Resume Templates" at bounding box center [513, 17] width 83 height 27
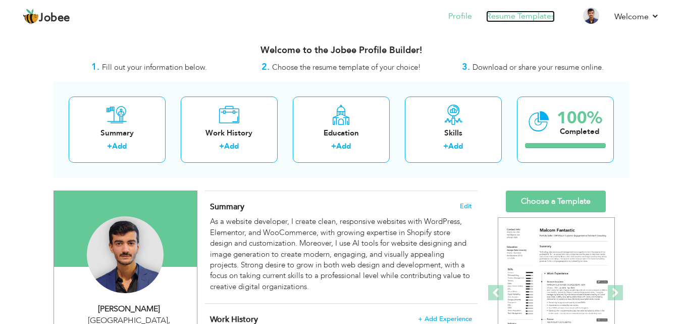
click at [543, 13] on link "Resume Templates" at bounding box center [520, 17] width 69 height 12
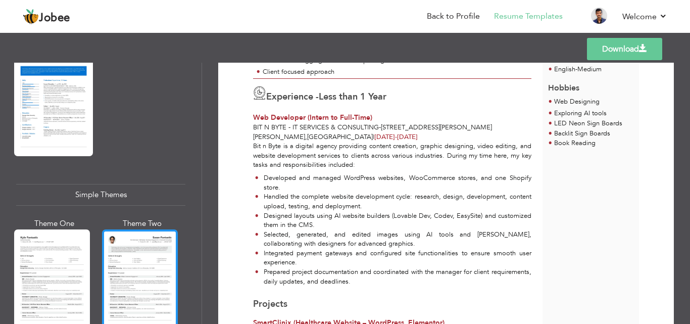
scroll to position [1767, 0]
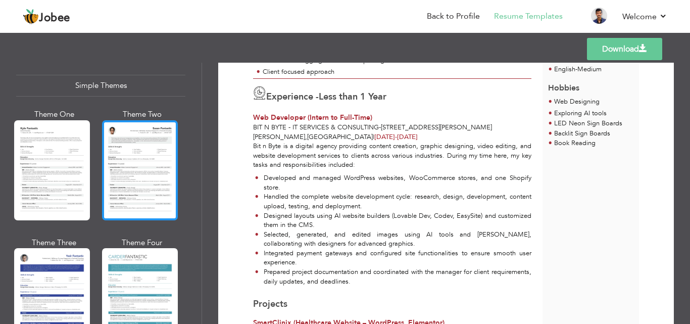
click at [128, 142] on div at bounding box center [140, 170] width 76 height 100
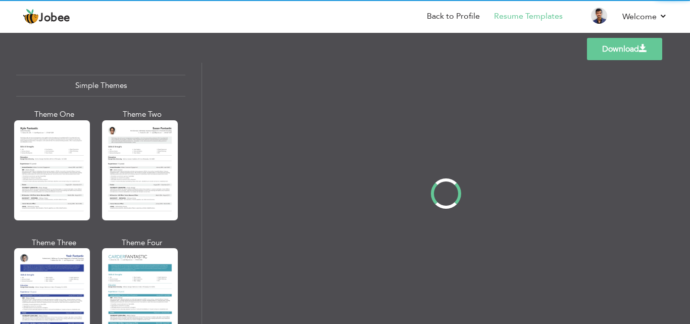
scroll to position [0, 0]
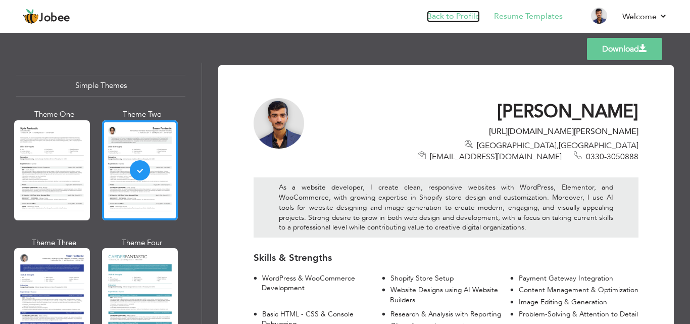
click at [455, 19] on link "Back to Profile" at bounding box center [453, 17] width 53 height 12
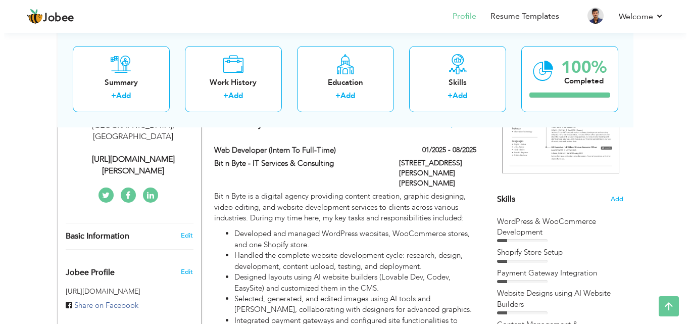
scroll to position [151, 0]
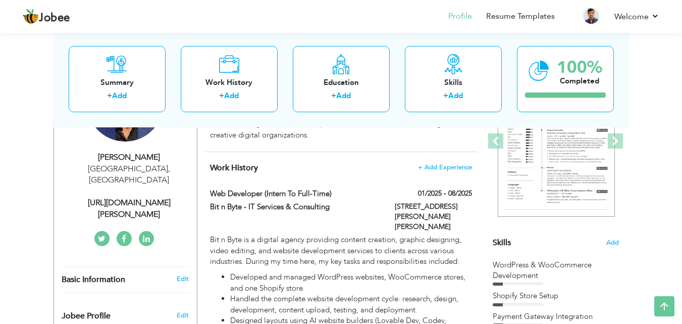
click at [162, 231] on ul at bounding box center [123, 238] width 145 height 15
click at [171, 197] on div "https://www.linkedin.com/in/muhammad-arham-ashfaque-97b352303/" at bounding box center [129, 208] width 135 height 23
type input "[PERSON_NAME]"
type input "0330-3050888"
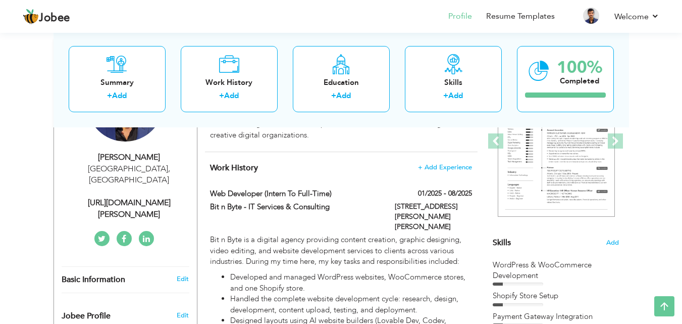
select select "number:166"
type input "[GEOGRAPHIC_DATA]"
select select "number:2"
type input "https://www.linkedin.com/in/muhammad-arham-ashfaque-97b352303/"
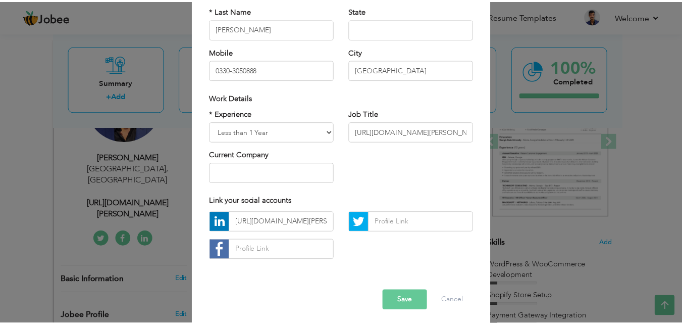
scroll to position [132, 0]
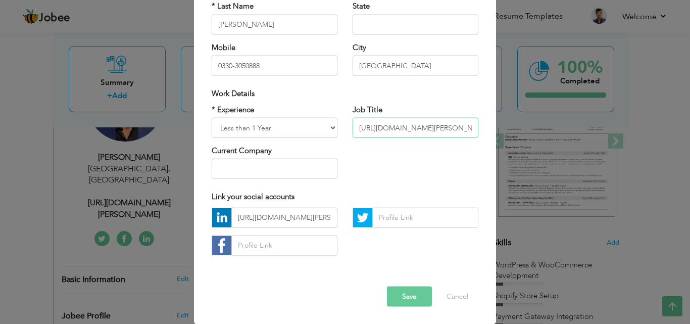
click at [408, 127] on input "https://www.linkedin.com/in/muhammad-arham-ashfaque-97b352303/" at bounding box center [415, 128] width 126 height 20
click at [400, 293] on button "Save" at bounding box center [409, 296] width 45 height 20
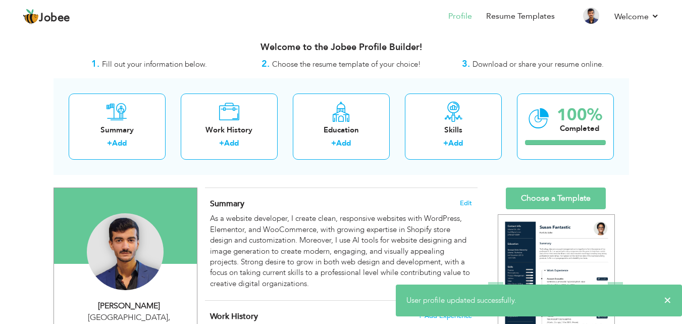
scroll to position [0, 0]
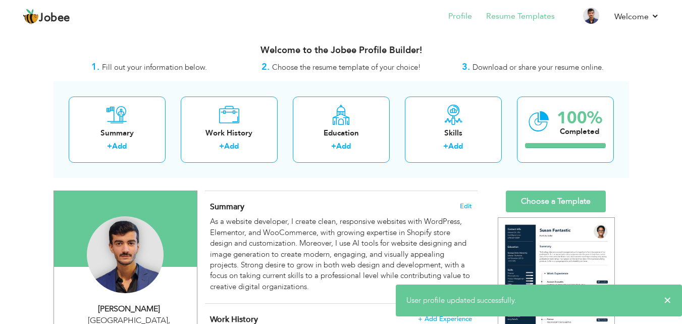
click at [516, 23] on li "Resume Templates" at bounding box center [513, 17] width 83 height 27
click at [519, 20] on link "Resume Templates" at bounding box center [520, 17] width 69 height 12
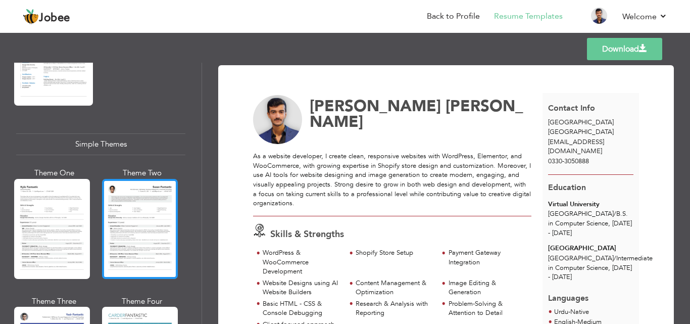
scroll to position [1717, 0]
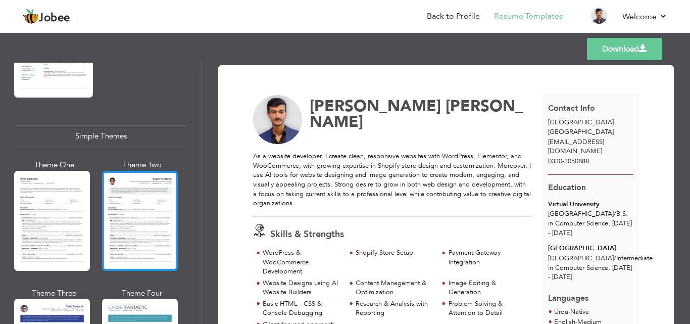
click at [154, 212] on div at bounding box center [140, 221] width 76 height 100
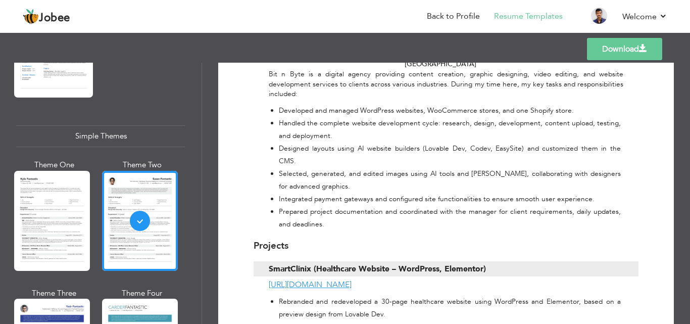
scroll to position [243, 0]
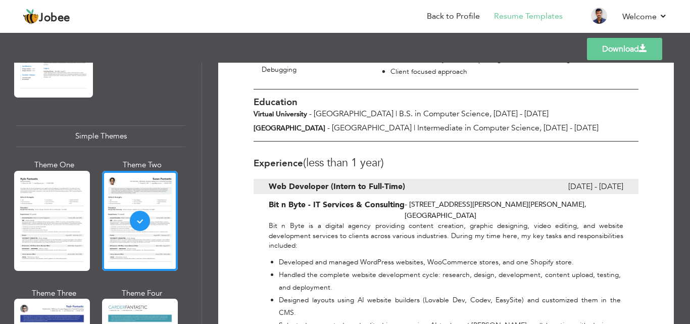
click at [619, 62] on div "Templates Download" at bounding box center [345, 49] width 690 height 32
click at [618, 55] on link "Download" at bounding box center [624, 49] width 75 height 22
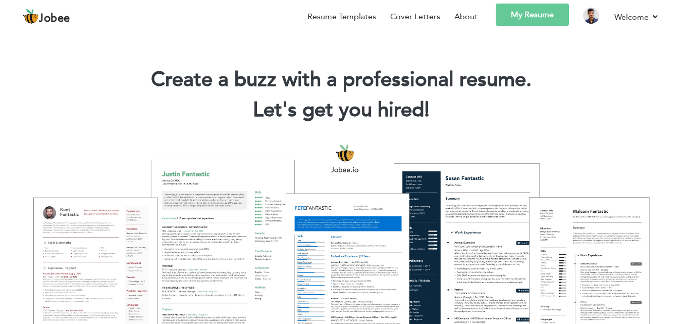
click at [549, 24] on link "My Resume" at bounding box center [532, 15] width 73 height 22
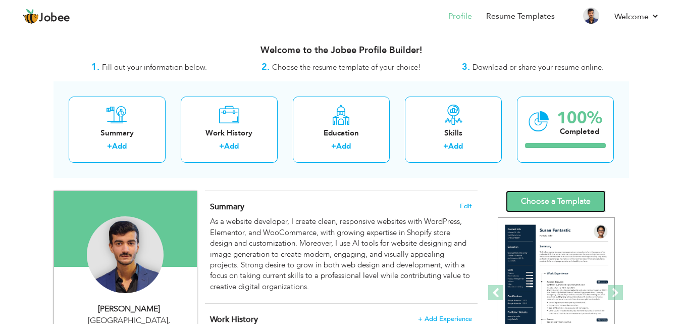
click at [541, 204] on link "Choose a Template" at bounding box center [556, 201] width 100 height 22
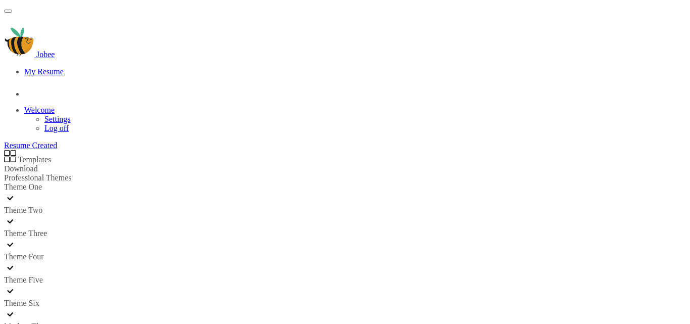
scroll to position [252, 0]
click at [138, 307] on div at bounding box center [262, 314] width 517 height 14
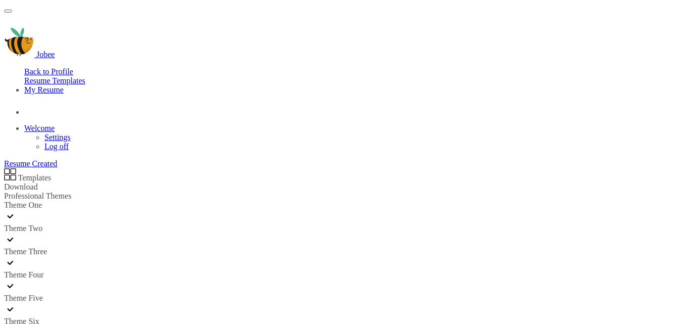
scroll to position [404, 0]
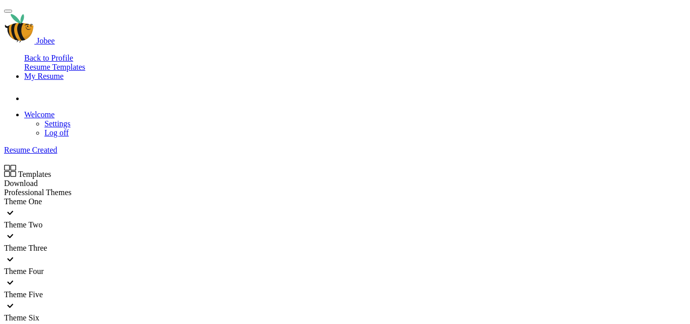
scroll to position [50, 0]
click at [68, 262] on div at bounding box center [345, 259] width 682 height 14
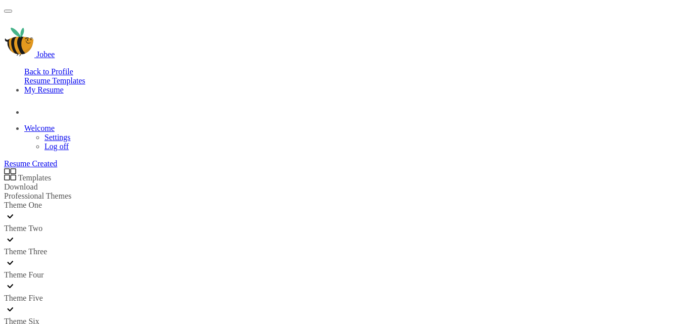
scroll to position [1797, 0]
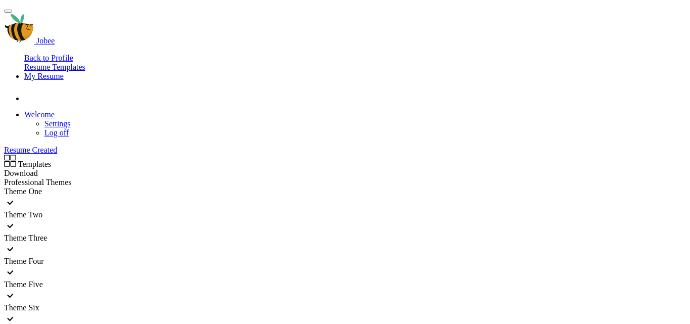
scroll to position [1191, 0]
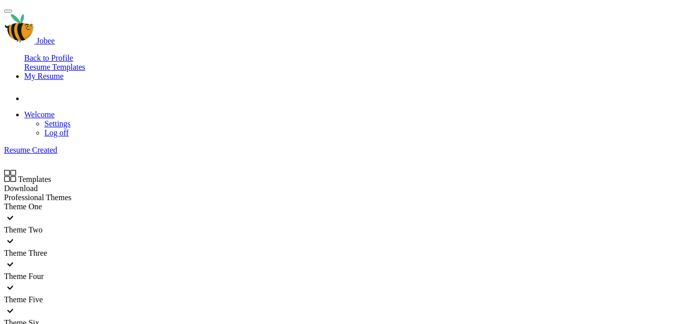
scroll to position [737, 0]
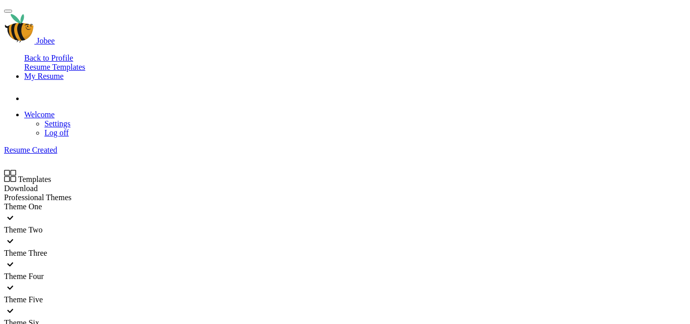
click at [70, 257] on div at bounding box center [345, 264] width 682 height 14
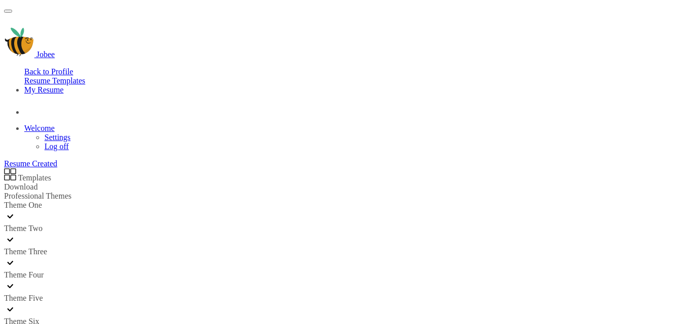
scroll to position [0, 0]
click at [73, 67] on link "Back to Profile" at bounding box center [48, 71] width 49 height 9
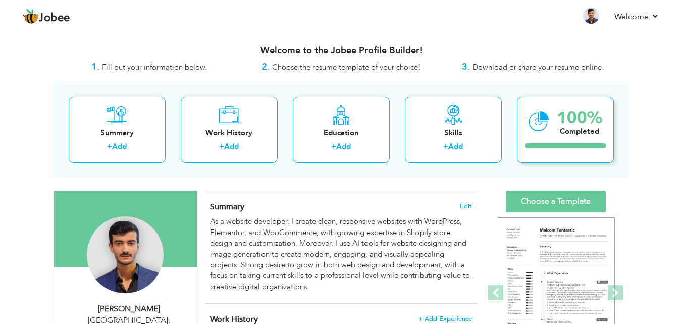
click at [555, 138] on div "100% Completed" at bounding box center [565, 129] width 97 height 66
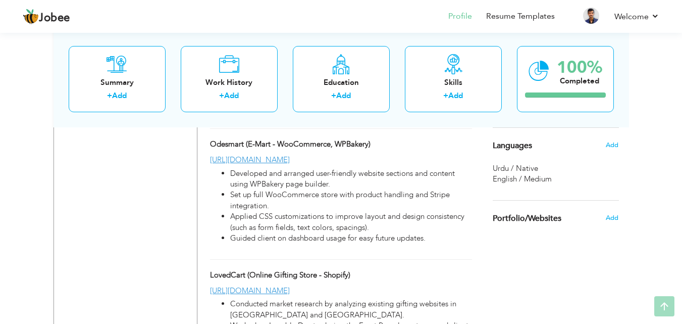
scroll to position [888, 0]
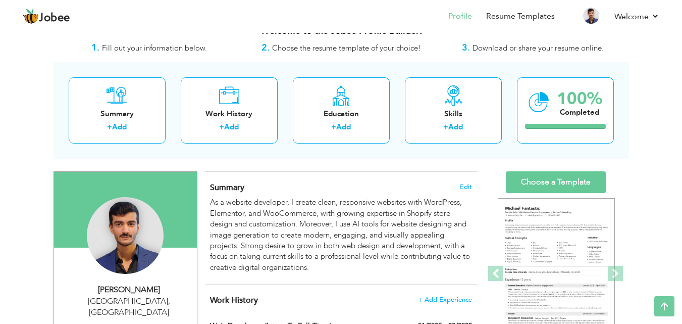
scroll to position [0, 0]
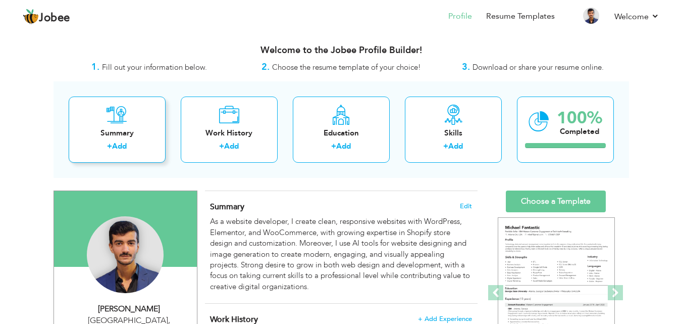
click at [125, 140] on div "Summary + Add" at bounding box center [117, 129] width 97 height 66
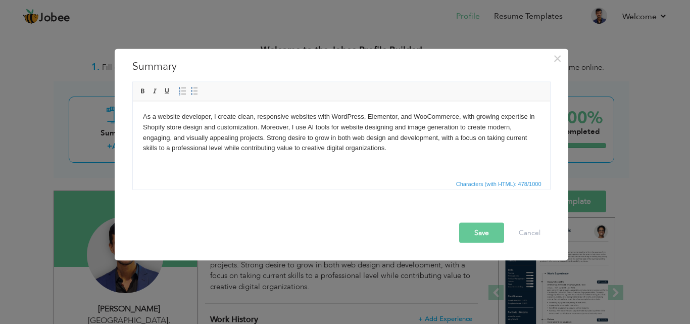
click at [581, 150] on div "× Summary As a website developer, I create clean, responsive websites with Word…" at bounding box center [345, 162] width 690 height 324
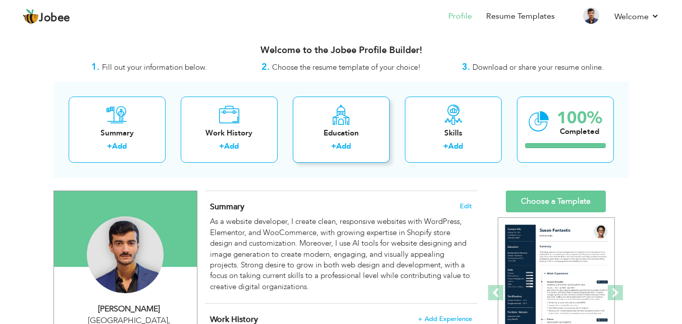
click at [359, 120] on div "Education + Add" at bounding box center [341, 129] width 97 height 66
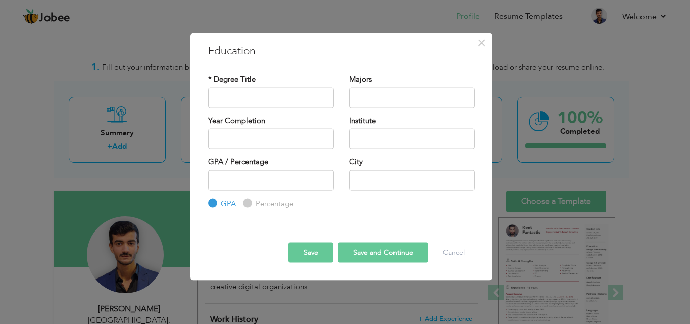
click at [527, 134] on div "× Education * Degree Title Majors Year Completion Institute GPA" at bounding box center [345, 162] width 690 height 324
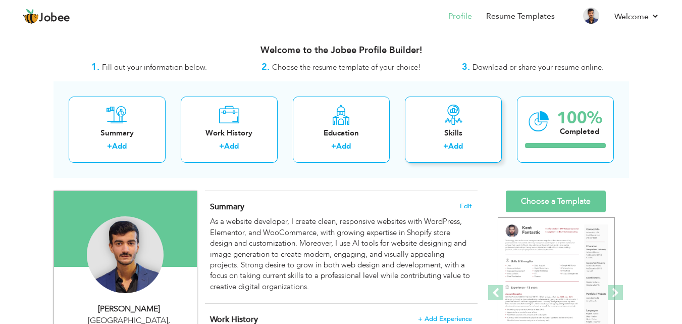
click at [459, 122] on icon at bounding box center [453, 115] width 20 height 20
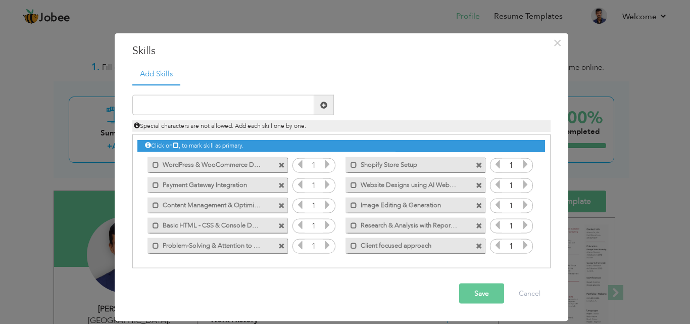
click at [615, 117] on div "× Skills Add Skills Duplicate entry Mark as primary skill. 1 1 1" at bounding box center [345, 162] width 690 height 324
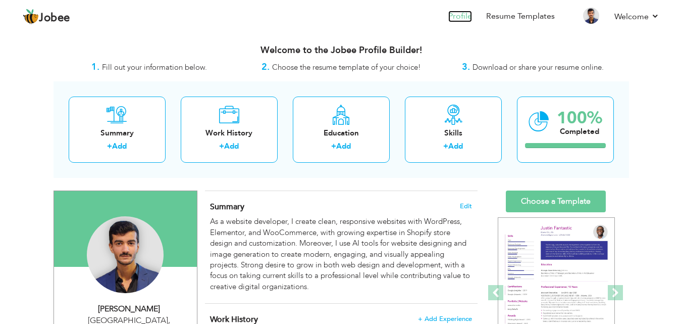
click at [465, 17] on link "Profile" at bounding box center [460, 17] width 24 height 12
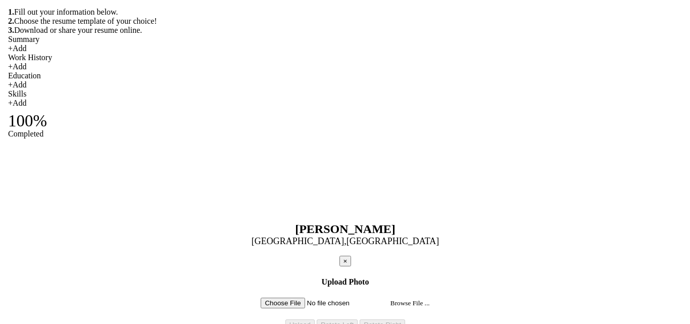
scroll to position [202, 0]
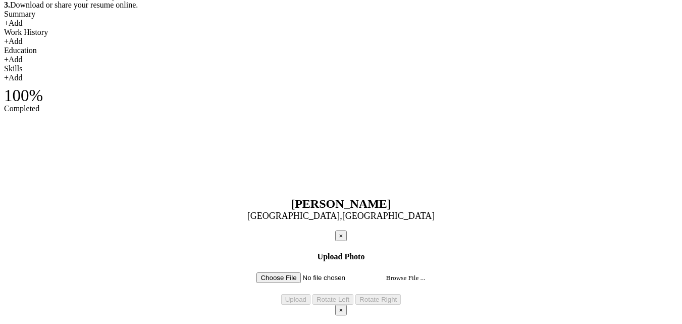
type input "[PERSON_NAME]"
type input "0330-3050888"
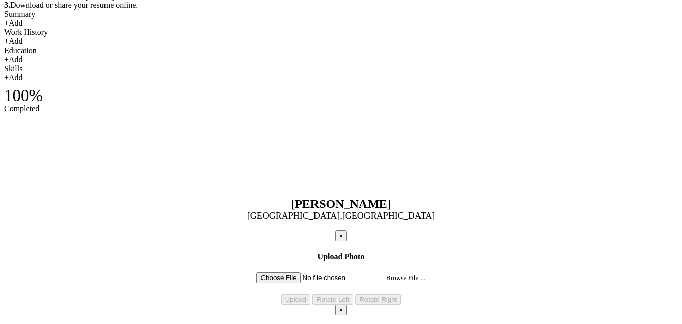
select select "number:166"
type input "[GEOGRAPHIC_DATA]"
select select "number:2"
type input "[URL][DOMAIN_NAME][PERSON_NAME]"
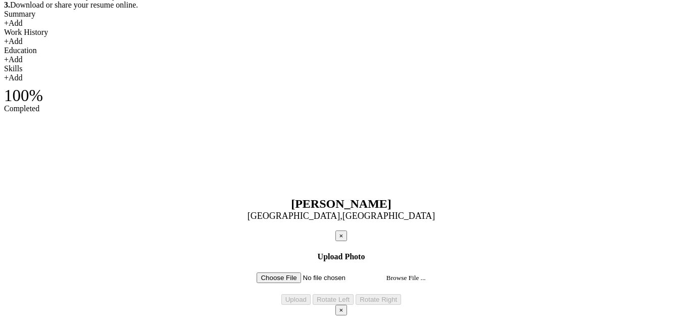
paste input "🔗"
paste input "https://www.linkedin.com/in/muhammad-arham-ashfaque-97b352303/"
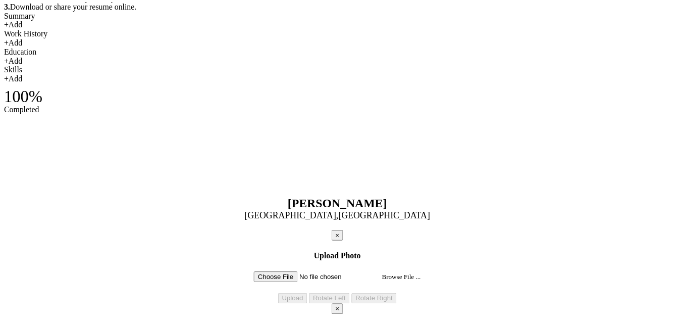
scroll to position [132, 0]
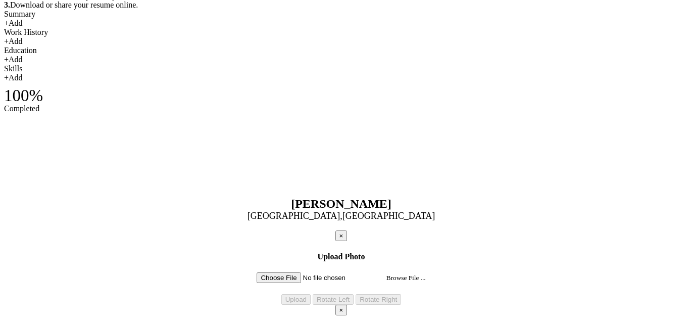
type input "🔗 [URL][DOMAIN_NAME][PERSON_NAME]"
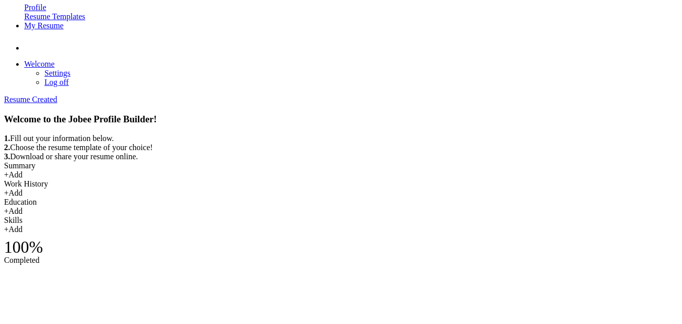
scroll to position [0, 0]
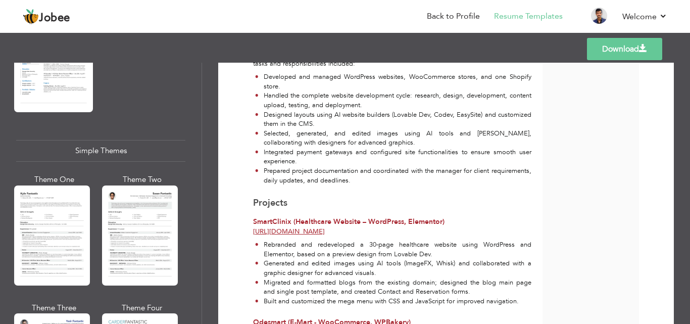
scroll to position [1767, 0]
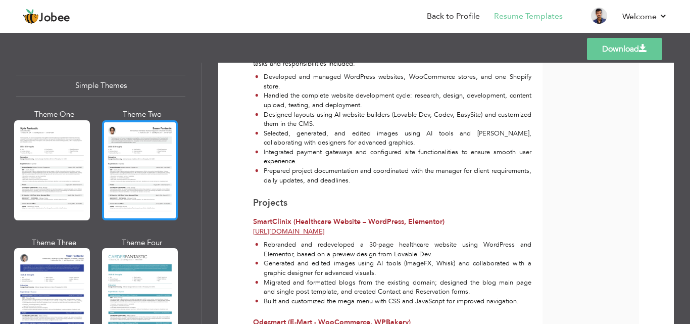
click at [125, 163] on div at bounding box center [140, 170] width 76 height 100
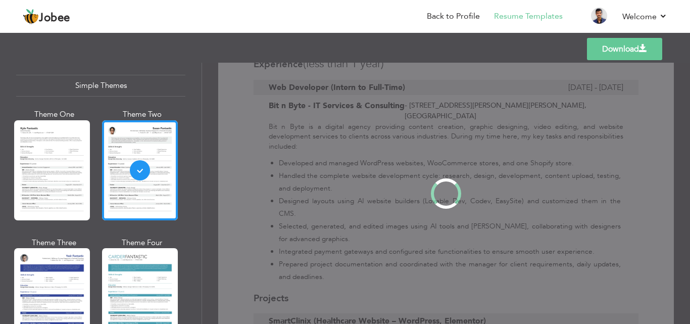
scroll to position [0, 0]
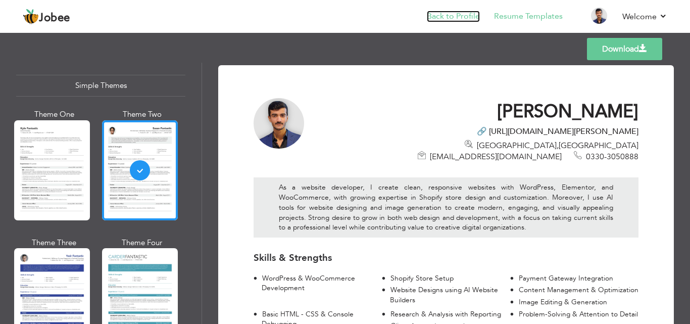
click at [464, 14] on link "Back to Profile" at bounding box center [453, 17] width 53 height 12
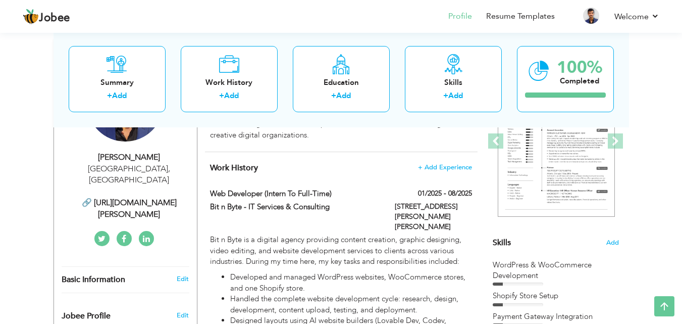
click at [171, 201] on div "🔗 https://www.linkedin.com/in/muhammad-arham-ashfaque-97b352303/" at bounding box center [129, 208] width 135 height 23
type input "[PERSON_NAME]"
type input "0330-3050888"
select select "number:166"
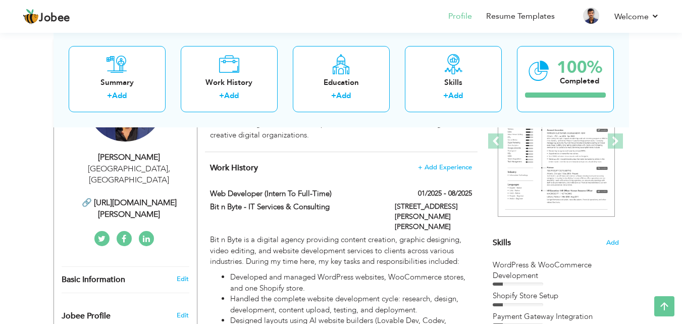
type input "[GEOGRAPHIC_DATA]"
select select "number:2"
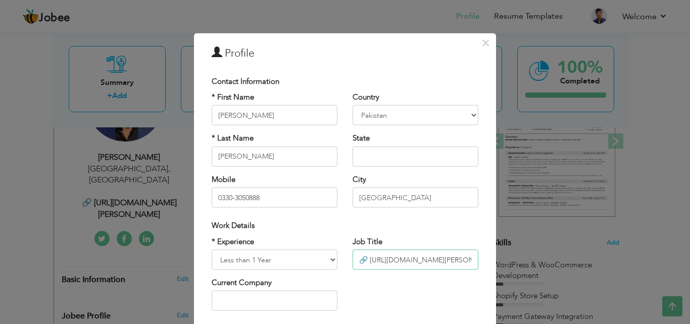
click at [364, 261] on input "🔗 https://www.linkedin.com/in/muhammad-arham-ashfaque-97b352303/" at bounding box center [415, 259] width 126 height 20
paste input "⎋"
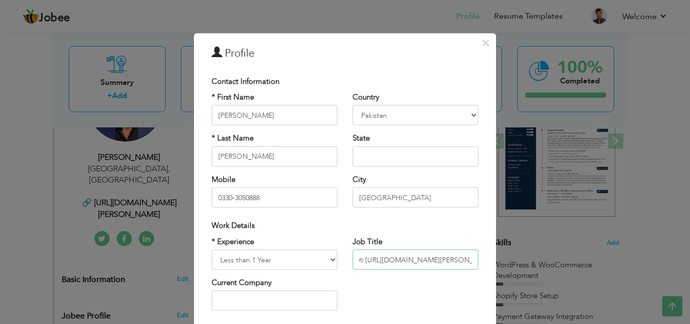
paste input "text"
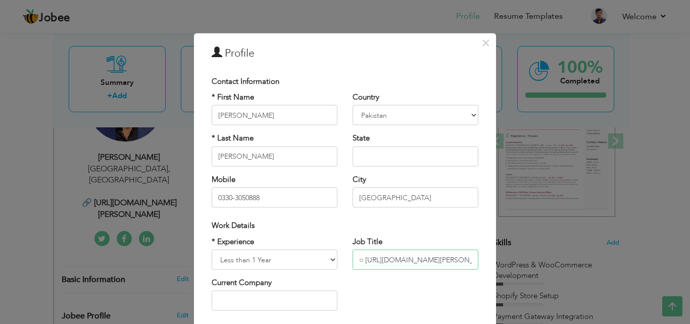
paste input "text"
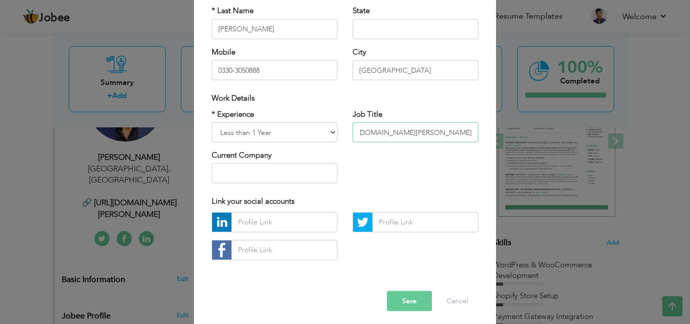
scroll to position [132, 0]
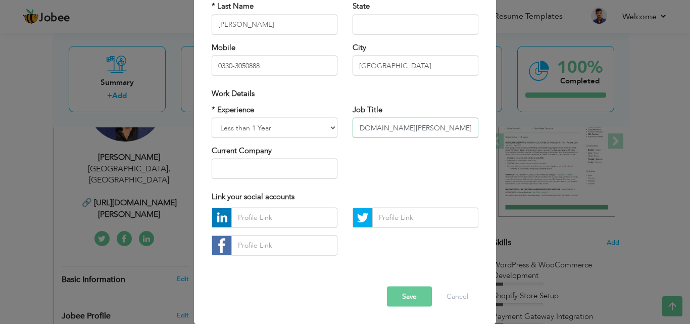
type input "⨁ https://www.linkedin.com/in/muhammad-arham-ashfaque-97b352303/"
click at [409, 295] on button "Save" at bounding box center [409, 296] width 45 height 20
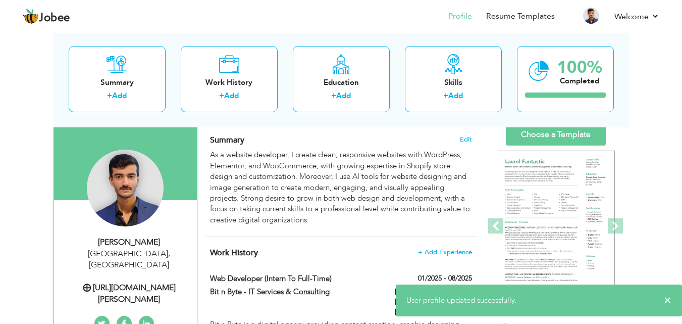
scroll to position [0, 0]
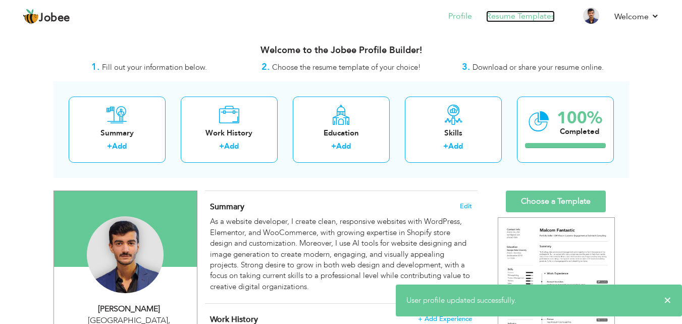
click at [526, 19] on link "Resume Templates" at bounding box center [520, 17] width 69 height 12
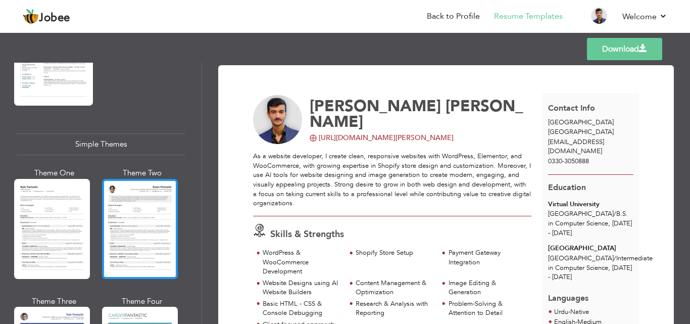
scroll to position [1717, 0]
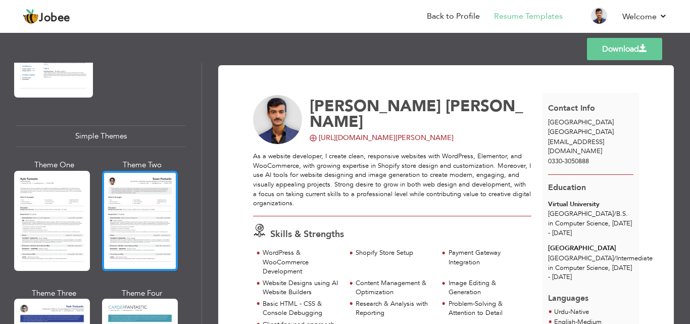
click at [132, 195] on div at bounding box center [140, 221] width 76 height 100
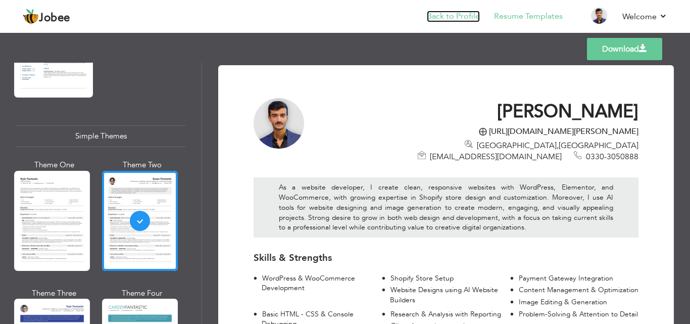
click at [454, 13] on link "Back to Profile" at bounding box center [453, 17] width 53 height 12
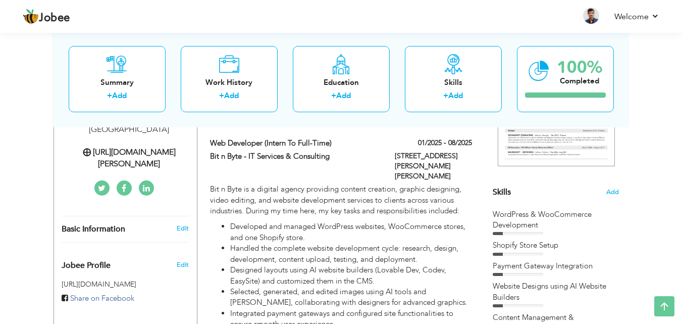
click at [164, 164] on div "⨁ https://www.linkedin.com/in/muhammad-arham-ashfaque-97b352303/" at bounding box center [129, 157] width 135 height 23
type input "[PERSON_NAME]"
type input "0330-3050888"
select select "number:166"
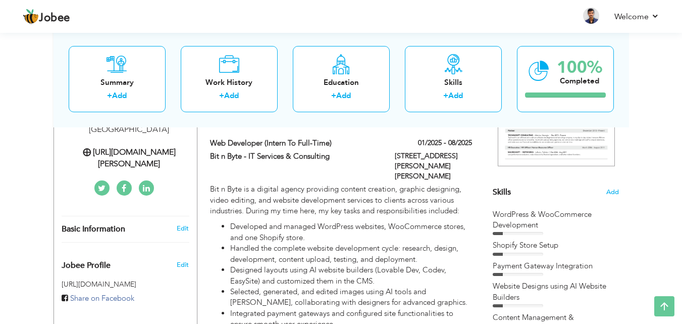
type input "[GEOGRAPHIC_DATA]"
select select "number:2"
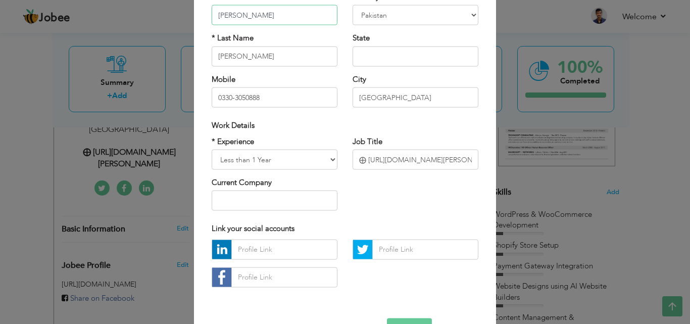
scroll to position [101, 0]
click at [359, 158] on input "⨁ https://www.linkedin.com/in/muhammad-arham-ashfaque-97b352303/" at bounding box center [415, 158] width 126 height 20
paste input "🌐︎"
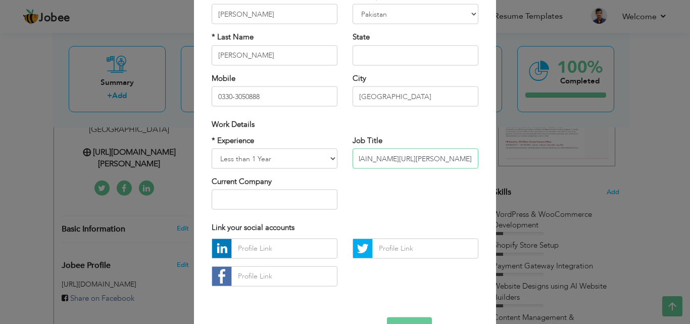
scroll to position [132, 0]
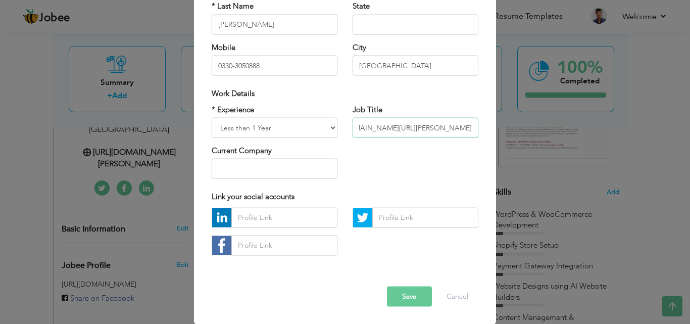
type input "🌐︎ [DOMAIN_NAME][URL][PERSON_NAME]"
click at [413, 293] on button "Save" at bounding box center [409, 296] width 45 height 20
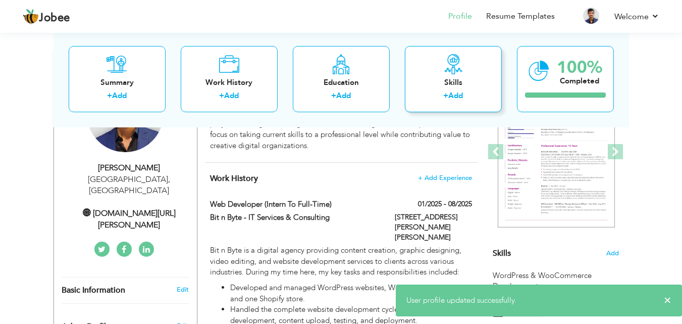
scroll to position [50, 0]
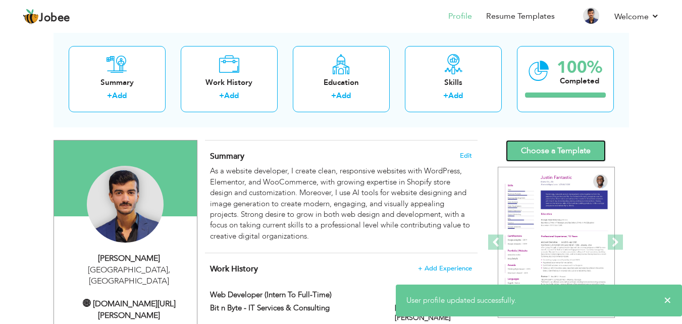
click at [544, 144] on link "Choose a Template" at bounding box center [556, 151] width 100 height 22
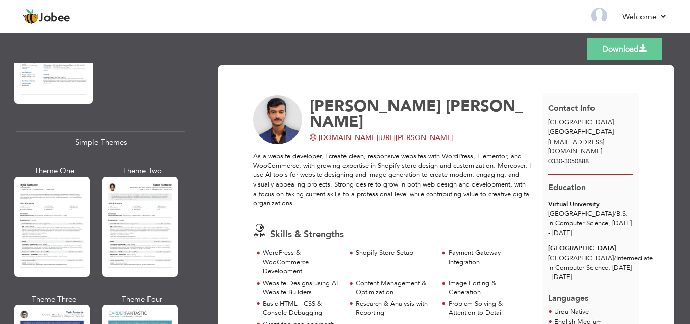
scroll to position [1797, 0]
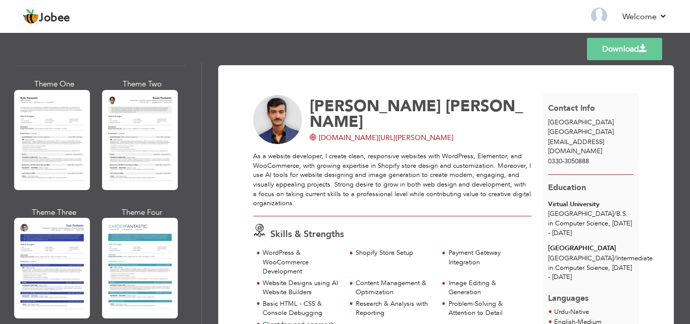
click at [147, 111] on div at bounding box center [140, 140] width 76 height 100
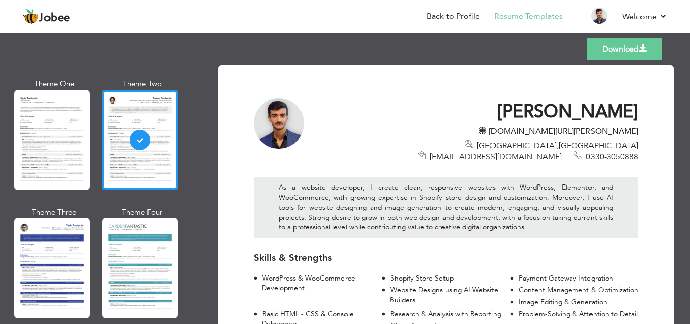
click at [609, 51] on link "Download" at bounding box center [624, 49] width 75 height 22
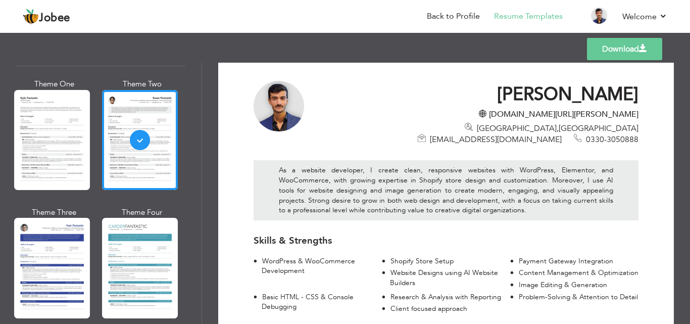
scroll to position [0, 0]
